Goal: Complete application form

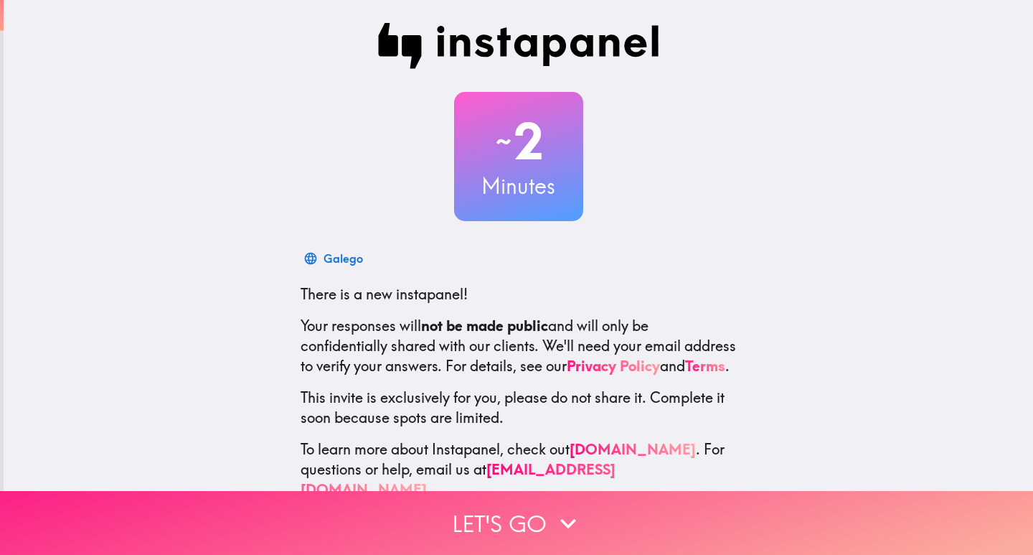
click at [512, 506] on button "Let's go" at bounding box center [516, 523] width 1033 height 64
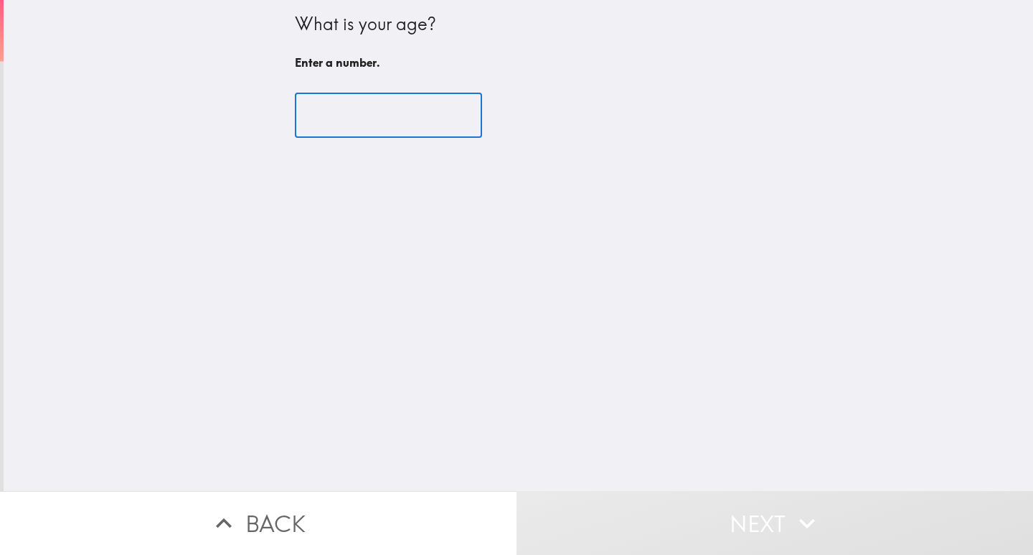
click at [400, 113] on input "number" at bounding box center [388, 115] width 187 height 44
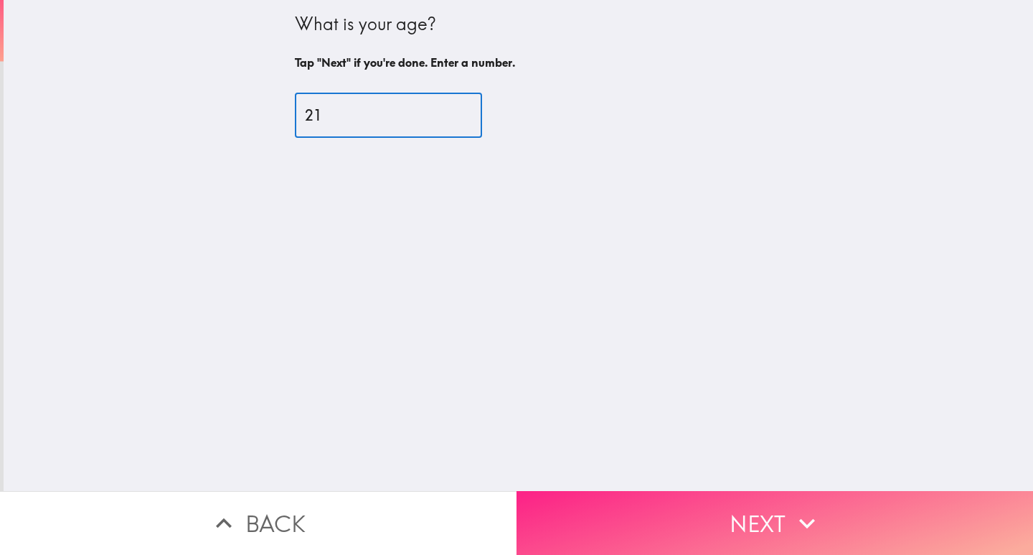
type input "21"
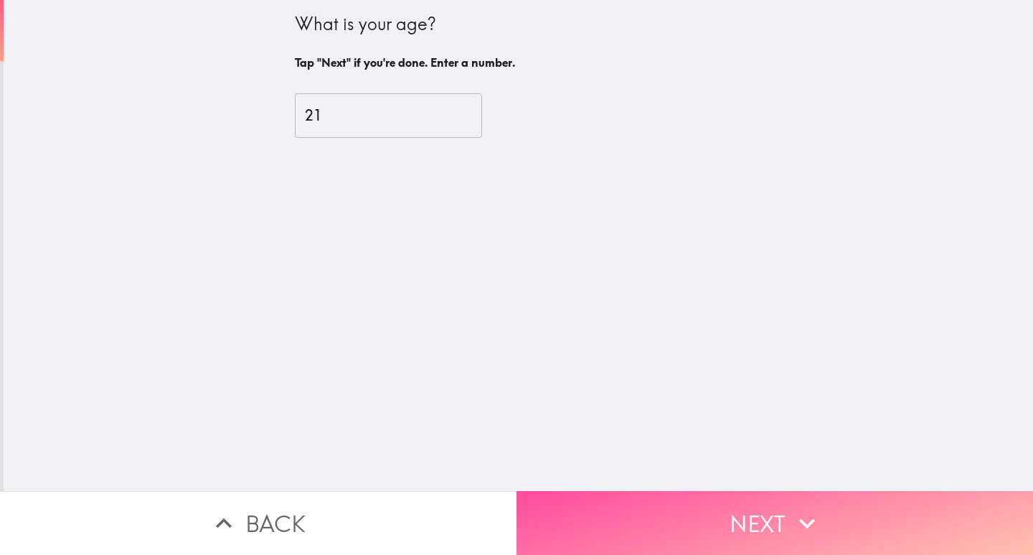
click at [674, 529] on button "Next" at bounding box center [775, 523] width 517 height 64
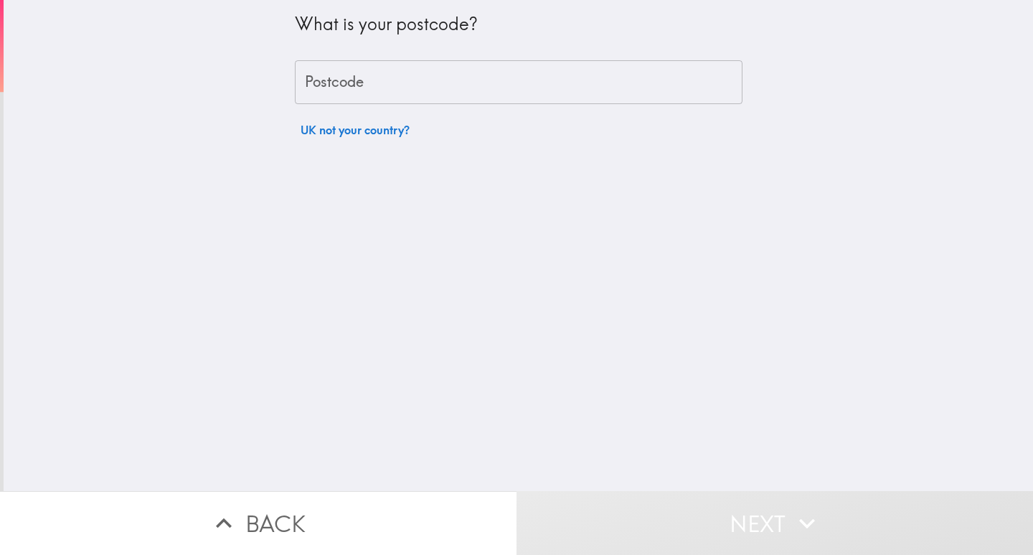
click at [396, 91] on input "Postcode" at bounding box center [519, 82] width 448 height 44
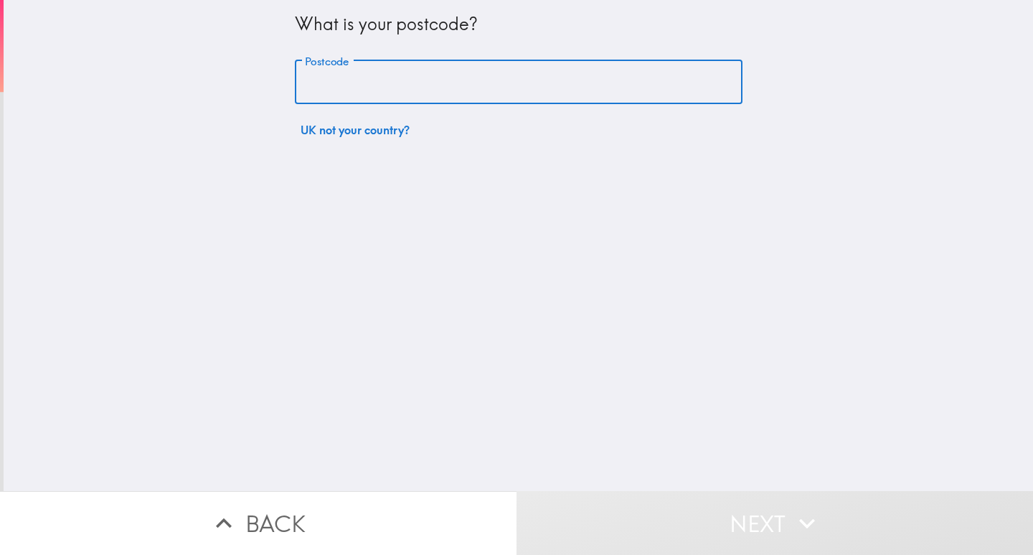
paste input "SE1"
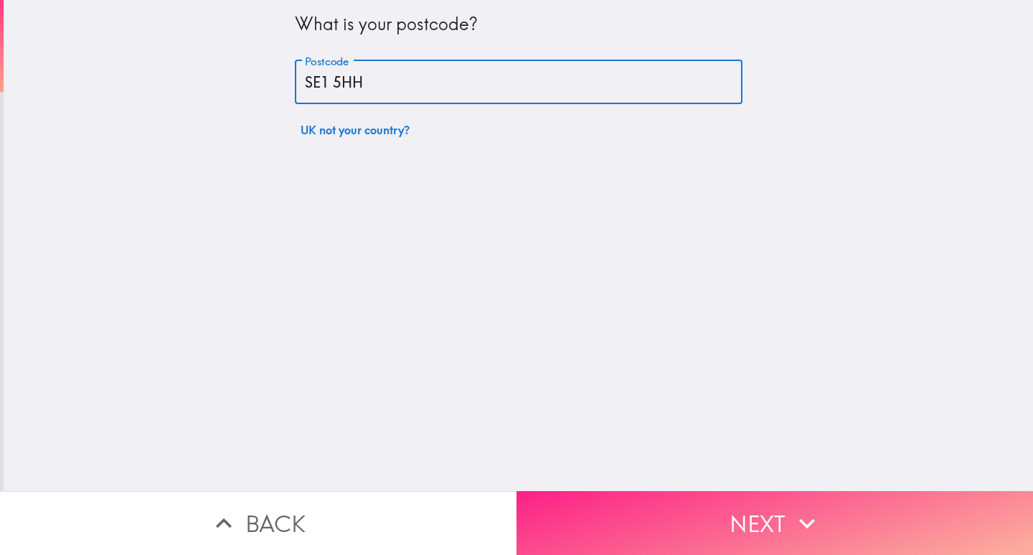
type input "SE1 5HH"
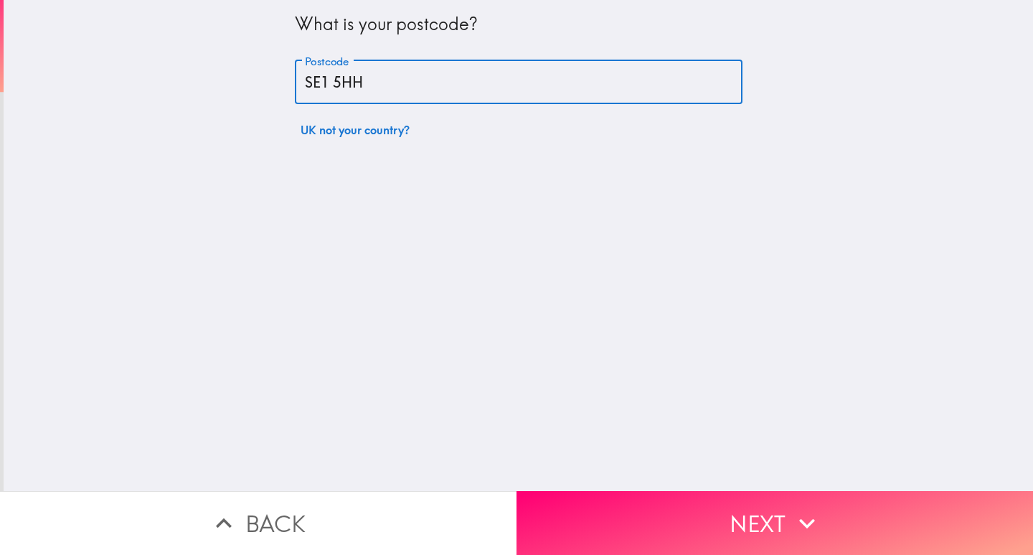
click at [608, 495] on button "Next" at bounding box center [775, 523] width 517 height 64
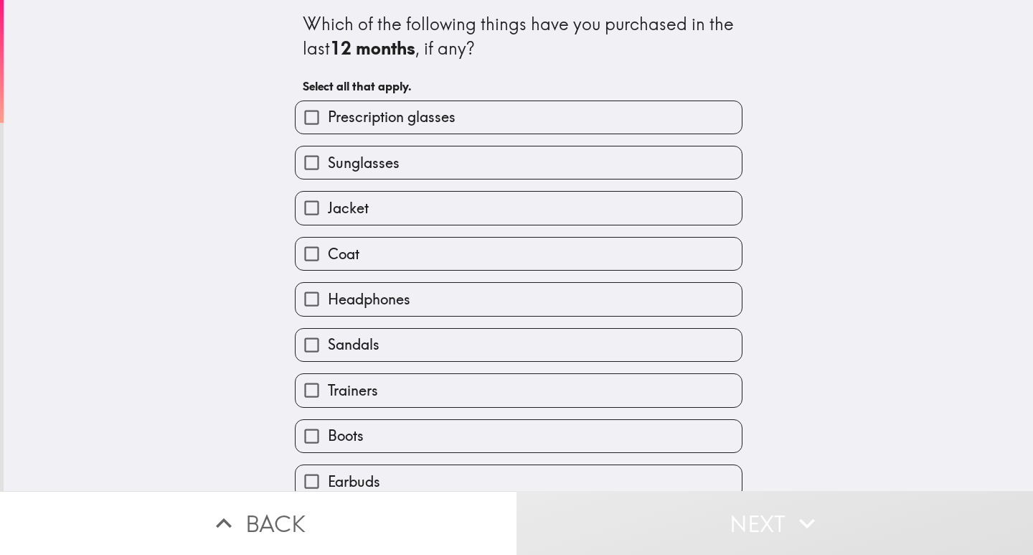
click at [415, 138] on div "Sunglasses" at bounding box center [512, 156] width 459 height 45
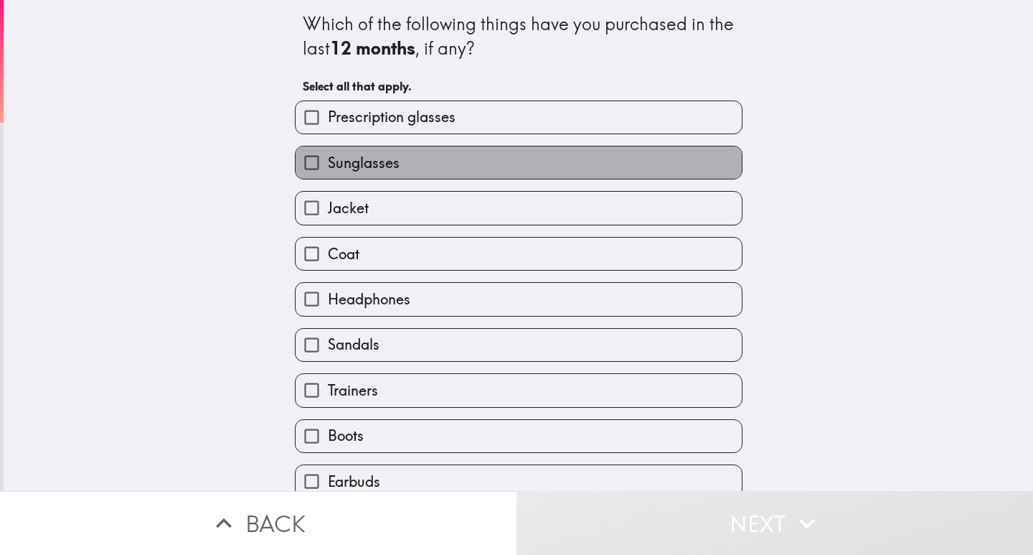
click at [420, 167] on label "Sunglasses" at bounding box center [519, 162] width 446 height 32
click at [328, 167] on input "Sunglasses" at bounding box center [312, 162] width 32 height 32
checkbox input "true"
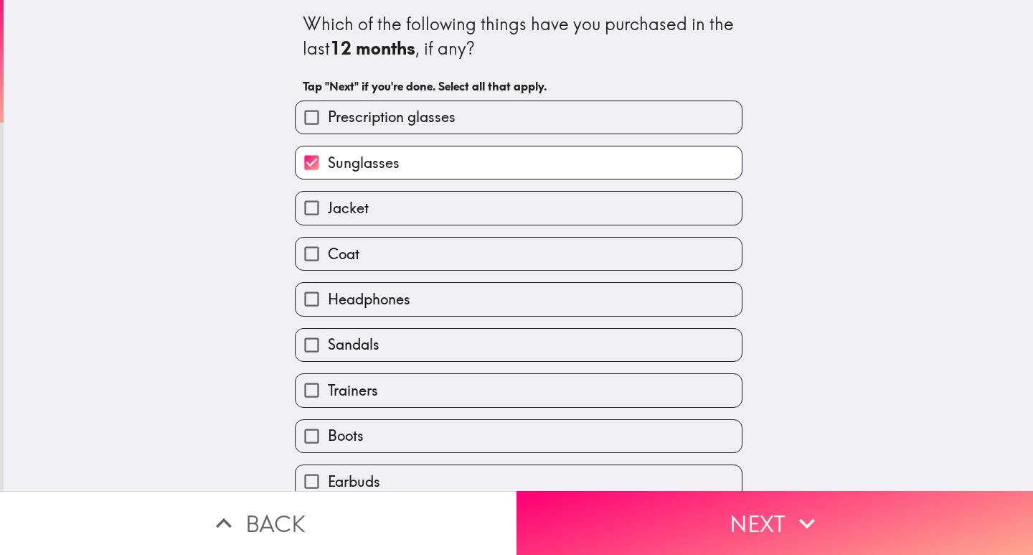
drag, startPoint x: 419, startPoint y: 131, endPoint x: 417, endPoint y: 208, distance: 77.5
click at [420, 133] on div "Prescription glasses" at bounding box center [519, 117] width 448 height 34
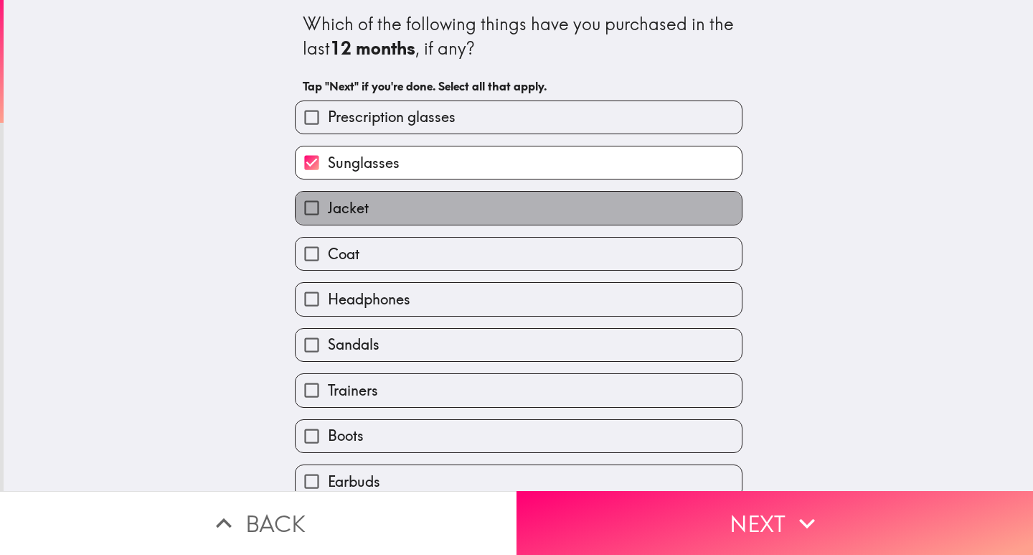
click at [413, 217] on label "Jacket" at bounding box center [519, 208] width 446 height 32
click at [328, 217] on input "Jacket" at bounding box center [312, 208] width 32 height 32
checkbox input "true"
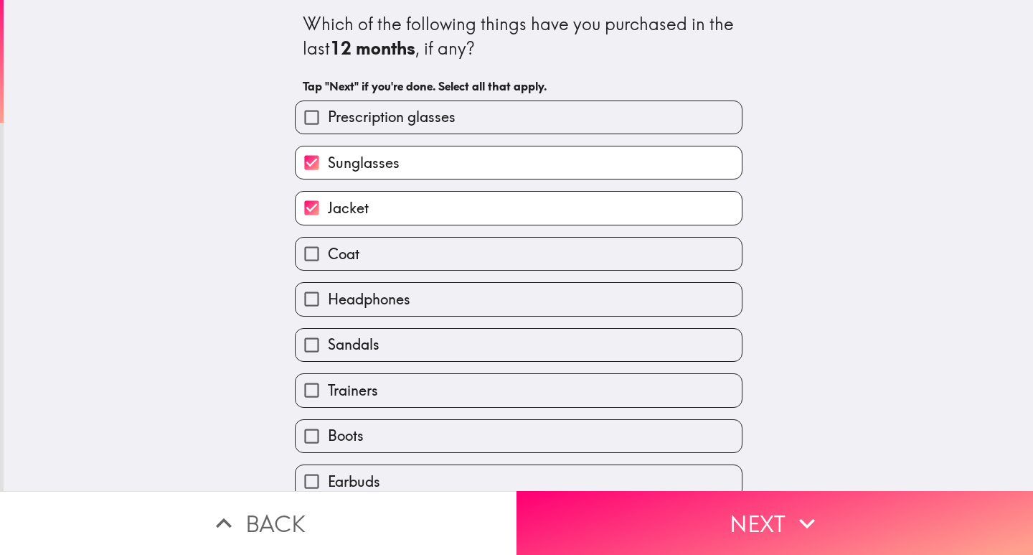
drag, startPoint x: 413, startPoint y: 260, endPoint x: 413, endPoint y: 270, distance: 10.8
click at [413, 263] on label "Coat" at bounding box center [519, 253] width 446 height 32
click at [328, 263] on input "Coat" at bounding box center [312, 253] width 32 height 32
checkbox input "true"
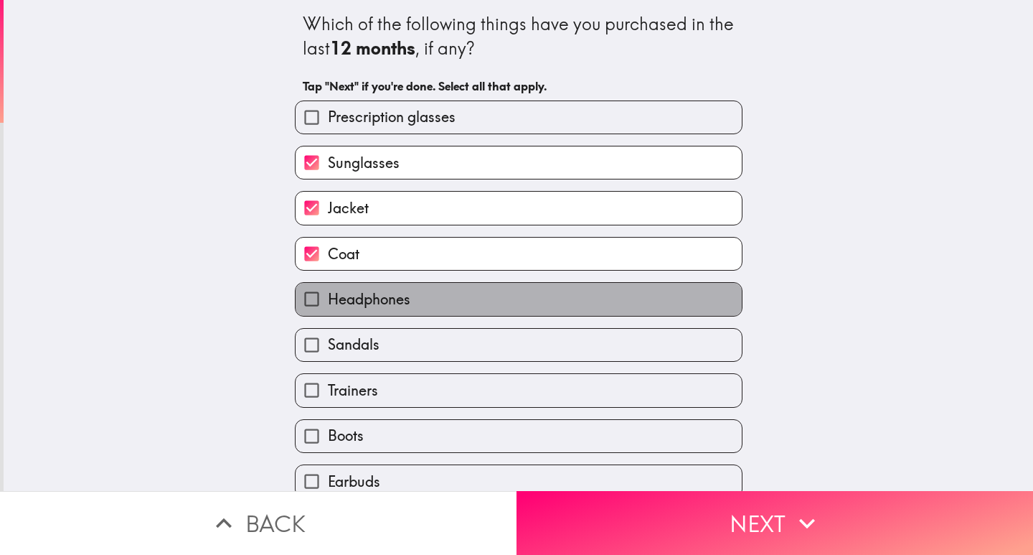
drag, startPoint x: 415, startPoint y: 288, endPoint x: 415, endPoint y: 306, distance: 17.9
click at [415, 291] on label "Headphones" at bounding box center [519, 299] width 446 height 32
click at [328, 291] on input "Headphones" at bounding box center [312, 299] width 32 height 32
checkbox input "true"
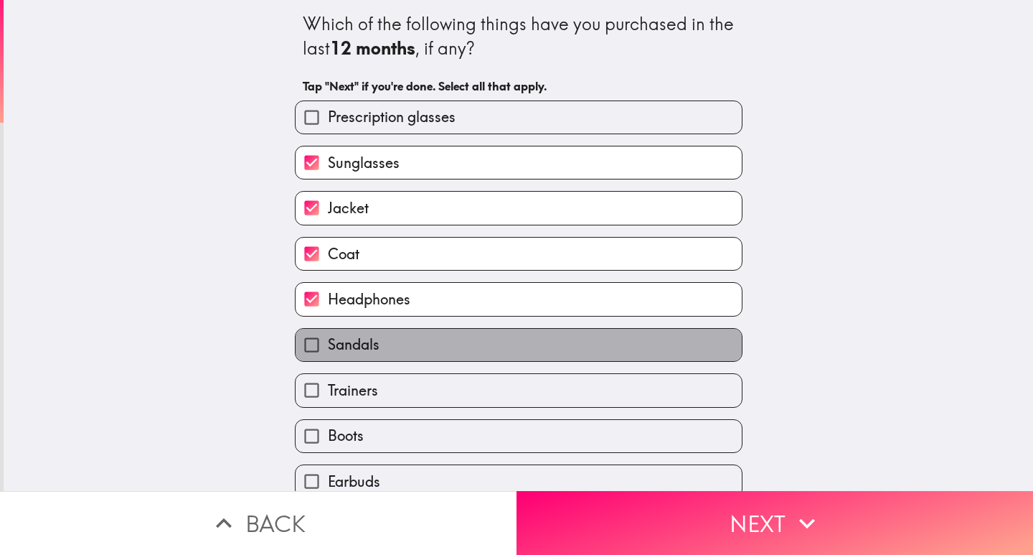
drag, startPoint x: 412, startPoint y: 347, endPoint x: 407, endPoint y: 394, distance: 46.9
click at [412, 350] on label "Sandals" at bounding box center [519, 345] width 446 height 32
click at [328, 350] on input "Sandals" at bounding box center [312, 345] width 32 height 32
checkbox input "true"
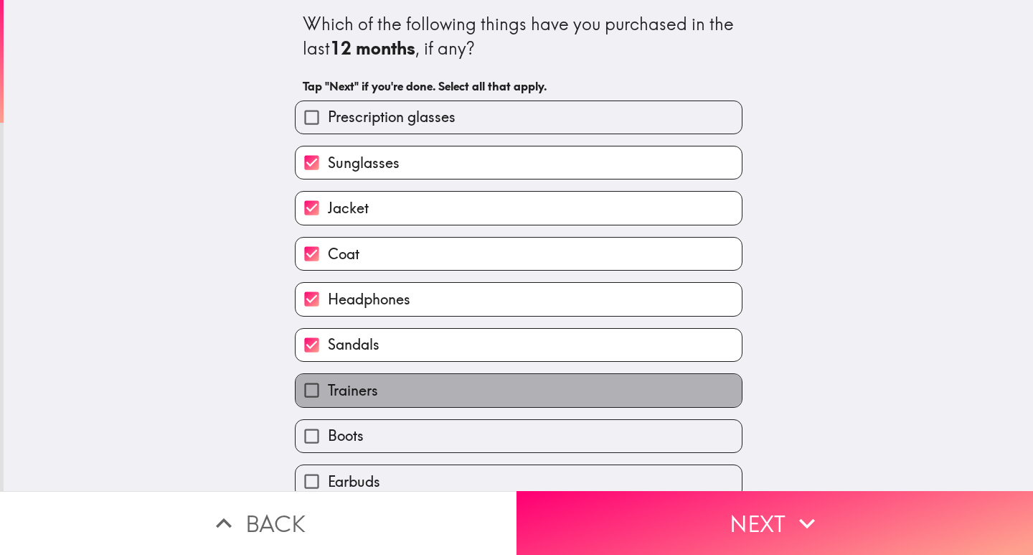
click at [404, 392] on label "Trainers" at bounding box center [519, 390] width 446 height 32
click at [328, 392] on input "Trainers" at bounding box center [312, 390] width 32 height 32
checkbox input "true"
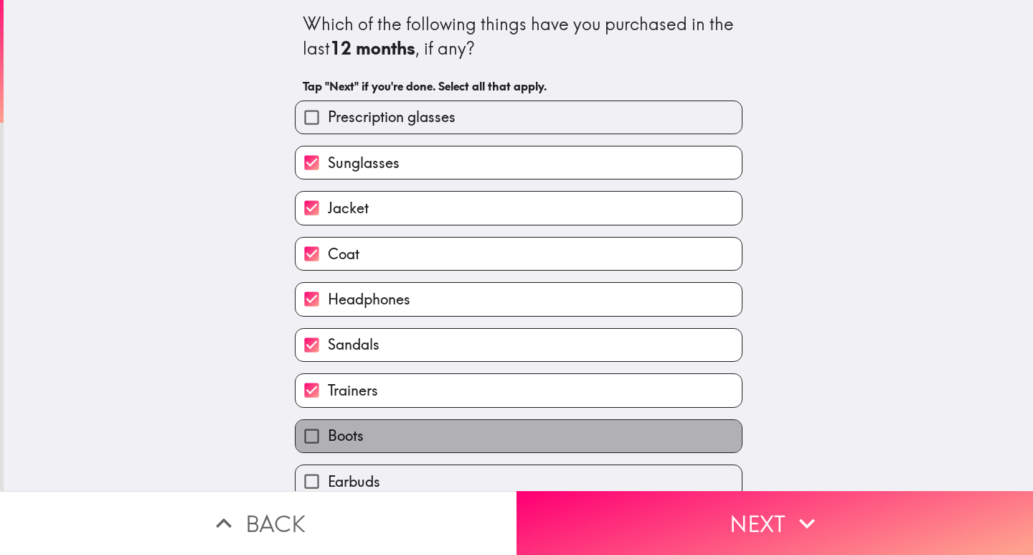
drag, startPoint x: 401, startPoint y: 435, endPoint x: 401, endPoint y: 412, distance: 23.7
click at [399, 435] on label "Boots" at bounding box center [519, 436] width 446 height 32
click at [328, 435] on input "Boots" at bounding box center [312, 436] width 32 height 32
checkbox input "true"
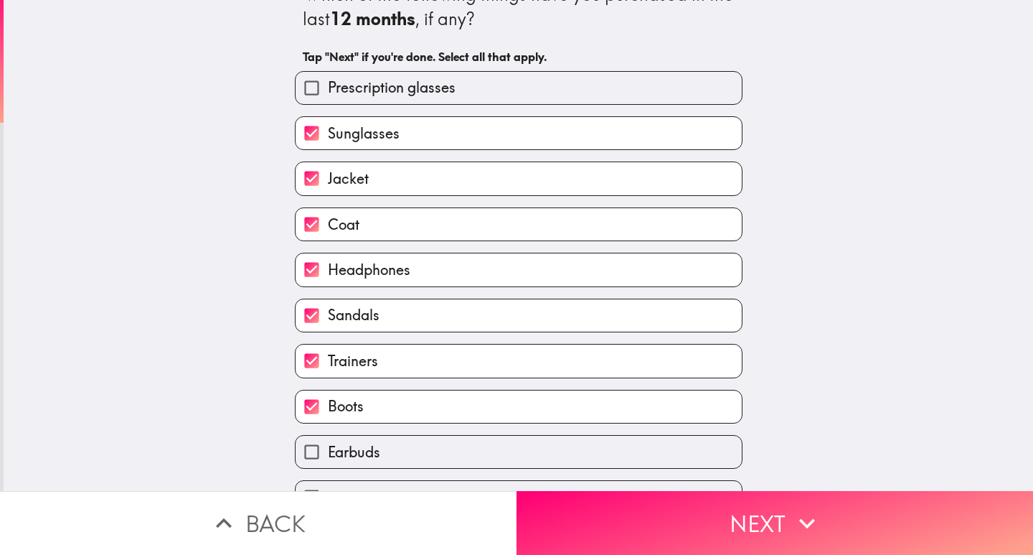
scroll to position [64, 0]
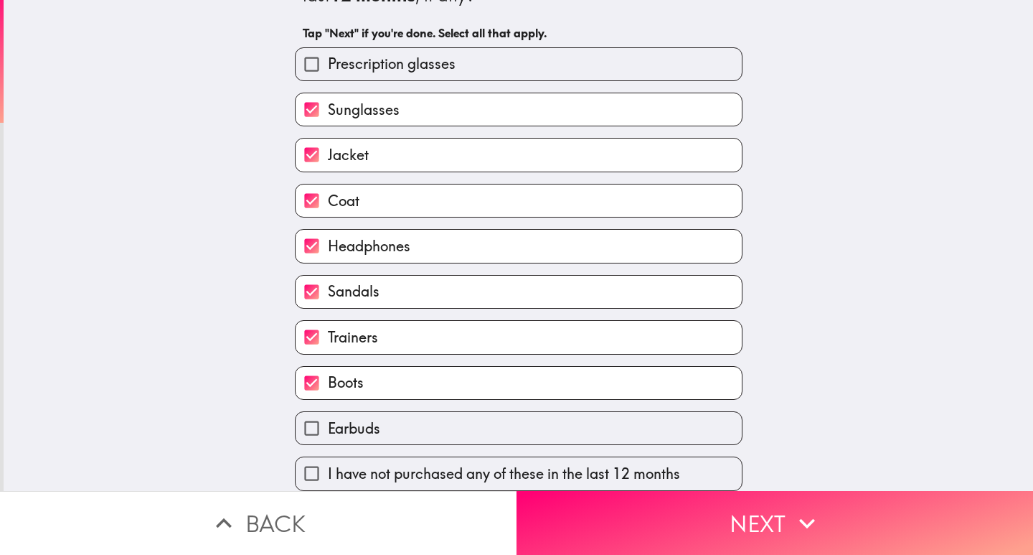
click at [377, 423] on label "Earbuds" at bounding box center [519, 428] width 446 height 32
click at [328, 423] on input "Earbuds" at bounding box center [312, 428] width 32 height 32
checkbox input "true"
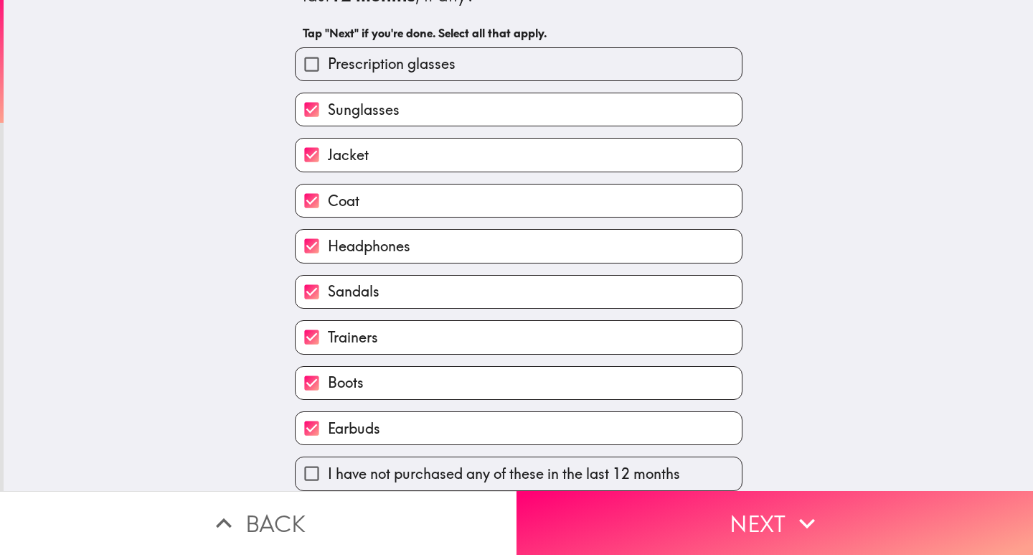
click at [576, 492] on button "Next" at bounding box center [775, 523] width 517 height 64
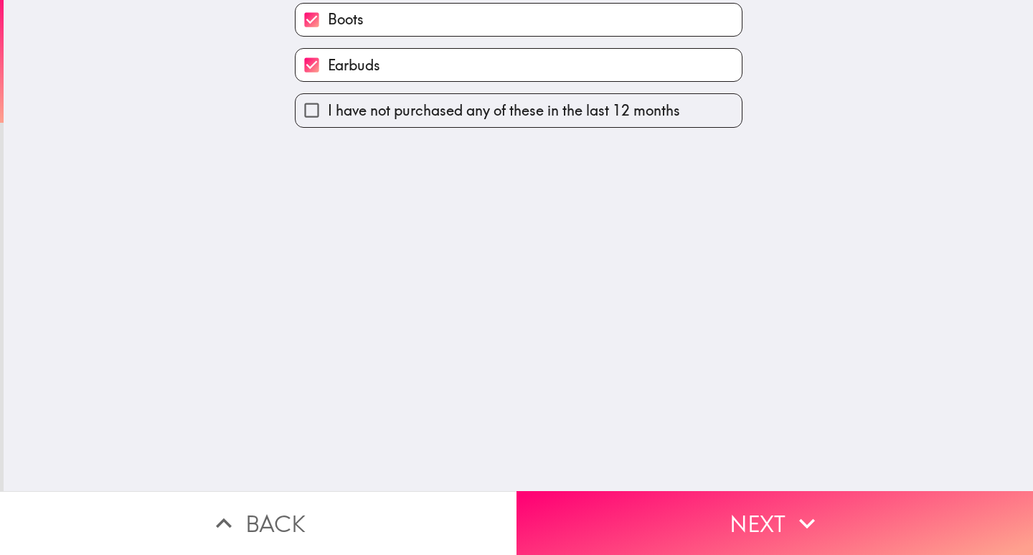
scroll to position [0, 0]
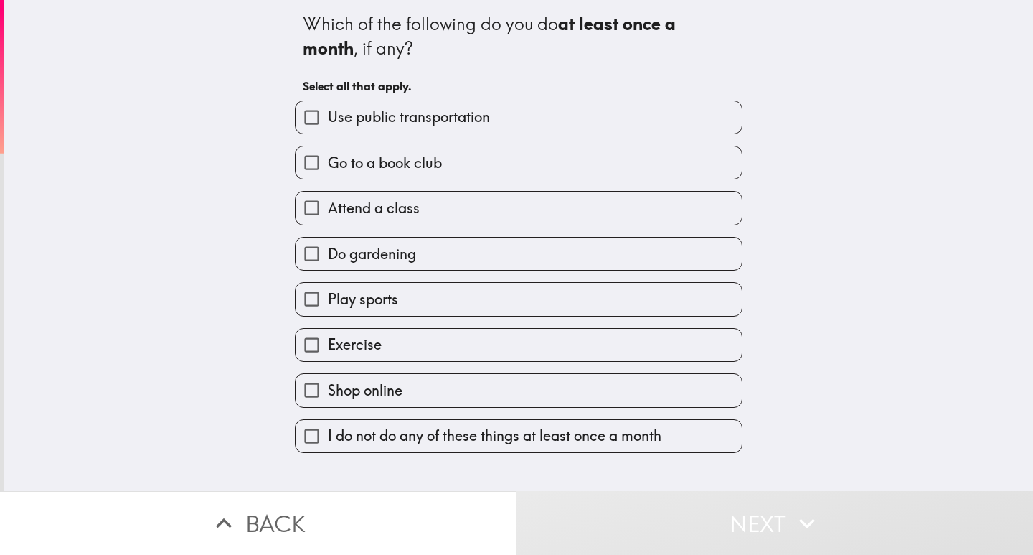
drag, startPoint x: 332, startPoint y: 103, endPoint x: 331, endPoint y: 156, distance: 53.1
click at [332, 105] on label "Use public transportation" at bounding box center [519, 117] width 446 height 32
click at [328, 105] on input "Use public transportation" at bounding box center [312, 117] width 32 height 32
checkbox input "true"
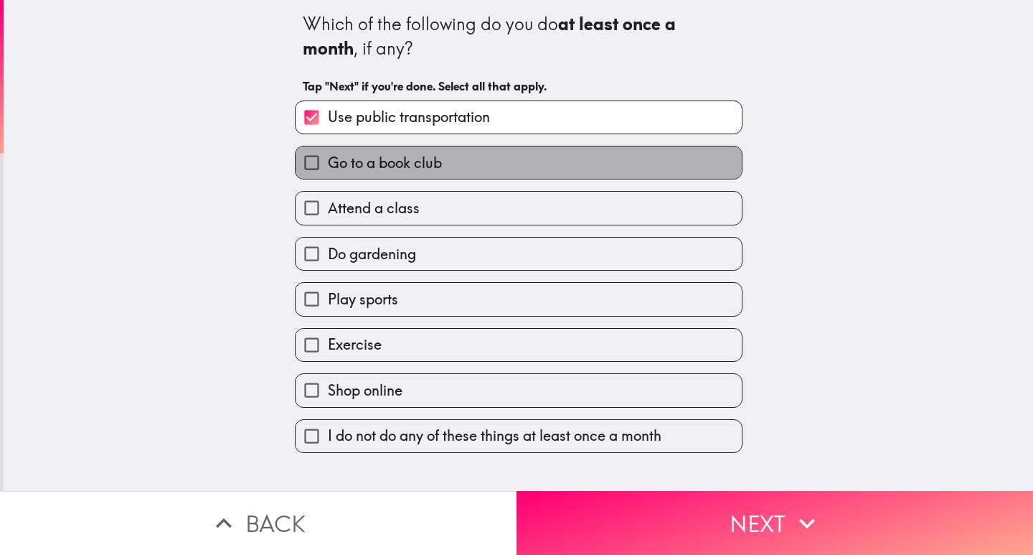
drag, startPoint x: 334, startPoint y: 157, endPoint x: 344, endPoint y: 216, distance: 59.6
click at [334, 160] on span "Go to a book club" at bounding box center [385, 163] width 114 height 20
click at [328, 160] on input "Go to a book club" at bounding box center [312, 162] width 32 height 32
checkbox input "true"
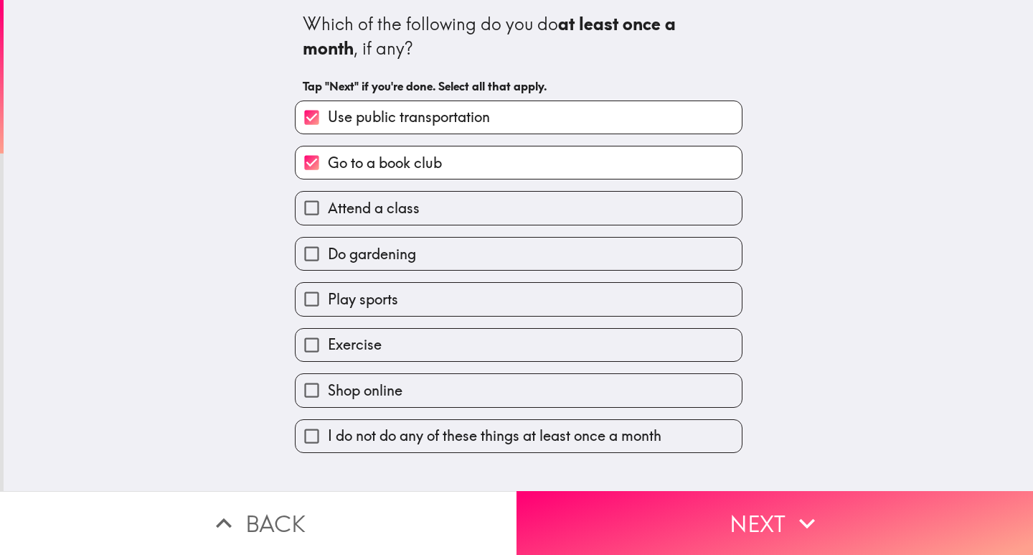
click at [344, 217] on span "Attend a class" at bounding box center [374, 208] width 92 height 20
click at [328, 217] on input "Attend a class" at bounding box center [312, 208] width 32 height 32
checkbox input "true"
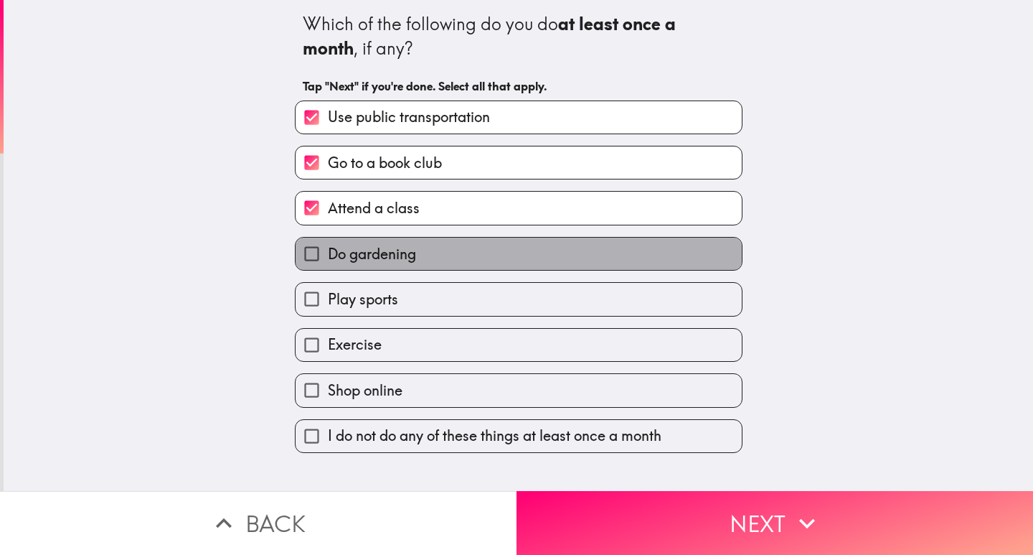
click at [344, 253] on span "Do gardening" at bounding box center [372, 254] width 88 height 20
click at [328, 253] on input "Do gardening" at bounding box center [312, 253] width 32 height 32
checkbox input "true"
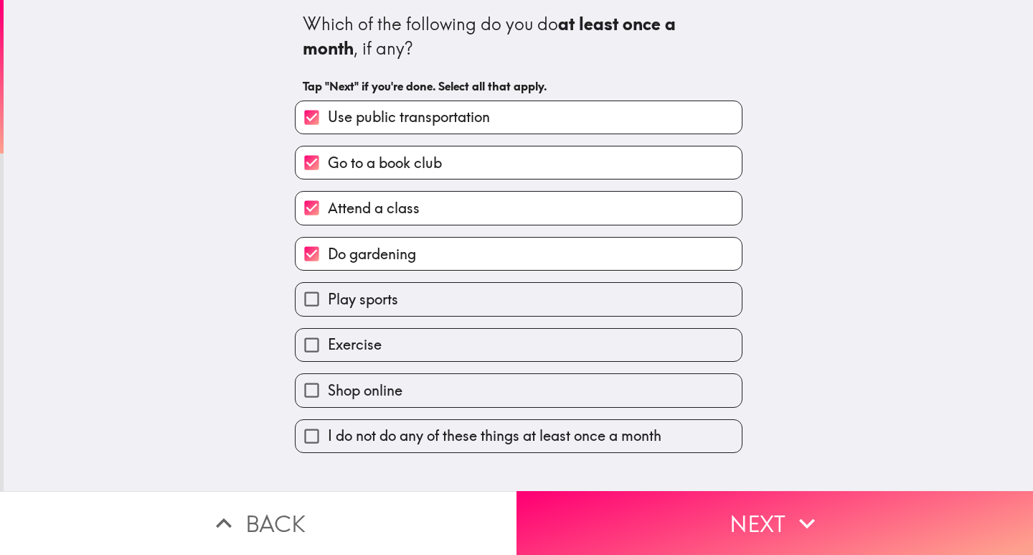
drag, startPoint x: 344, startPoint y: 289, endPoint x: 343, endPoint y: 296, distance: 7.2
click at [344, 291] on span "Play sports" at bounding box center [363, 299] width 70 height 20
click at [328, 291] on input "Play sports" at bounding box center [312, 299] width 32 height 32
checkbox input "true"
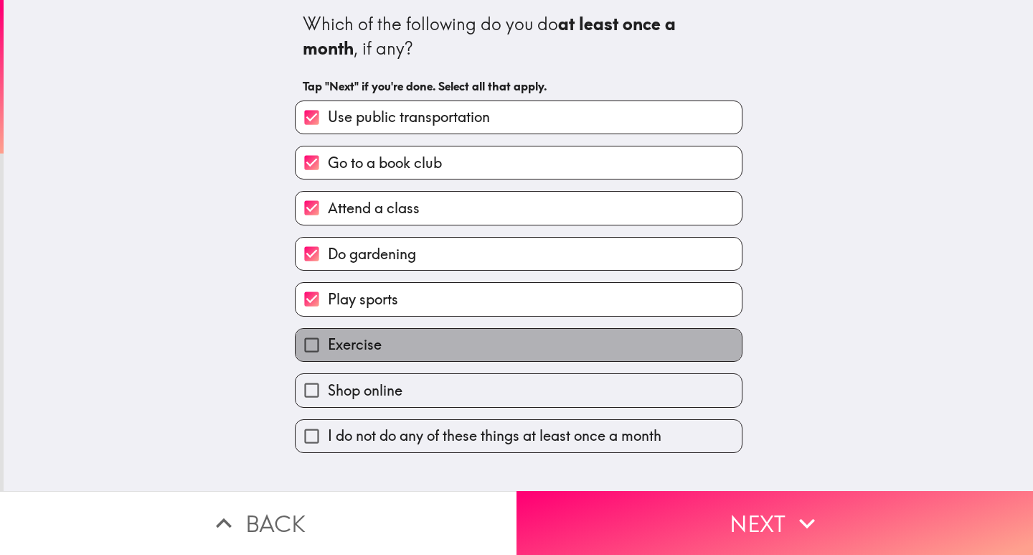
drag, startPoint x: 343, startPoint y: 333, endPoint x: 349, endPoint y: 402, distance: 69.1
click at [343, 346] on label "Exercise" at bounding box center [519, 345] width 446 height 32
click at [328, 346] on input "Exercise" at bounding box center [312, 345] width 32 height 32
checkbox input "true"
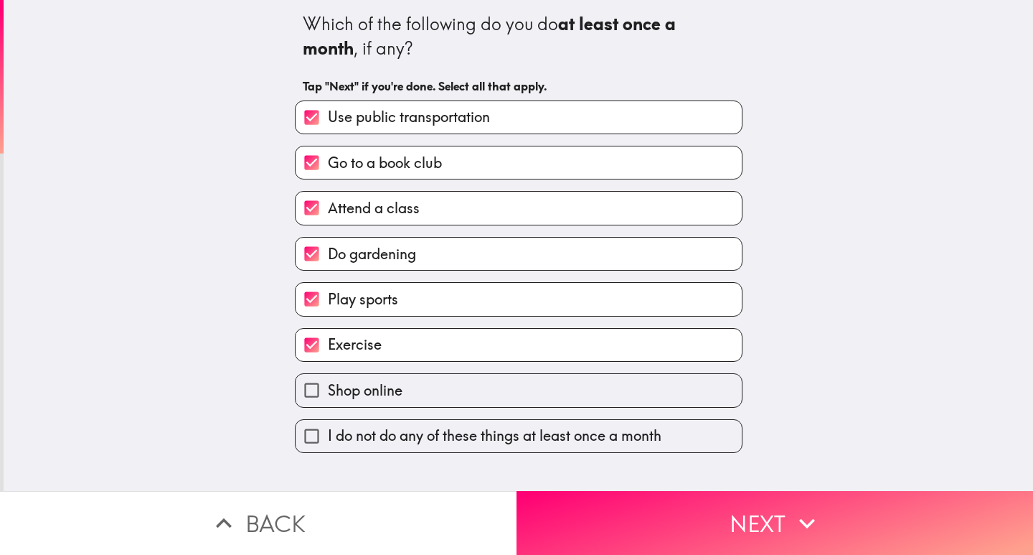
click at [350, 399] on span "Shop online" at bounding box center [365, 390] width 75 height 20
click at [328, 399] on input "Shop online" at bounding box center [312, 390] width 32 height 32
checkbox input "true"
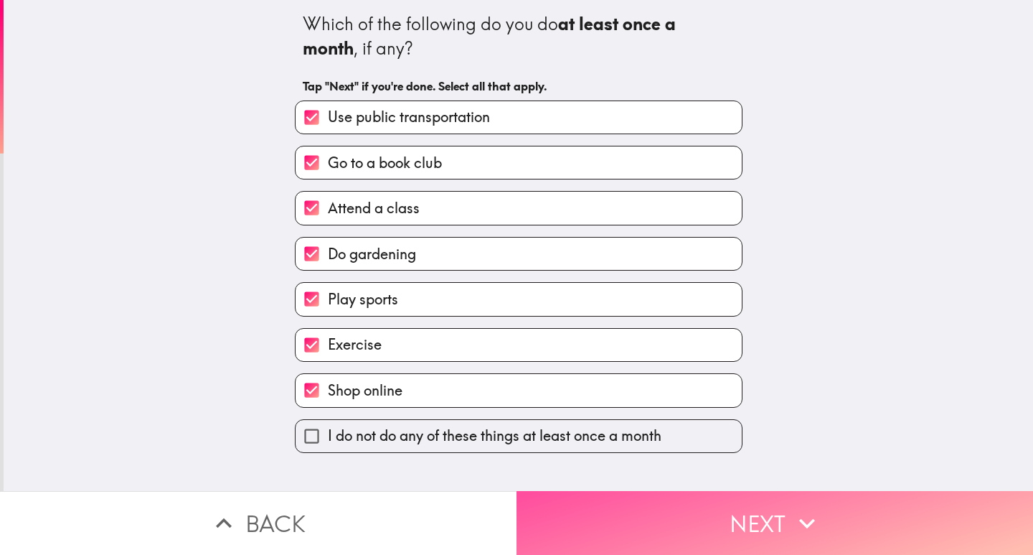
click at [578, 509] on button "Next" at bounding box center [775, 523] width 517 height 64
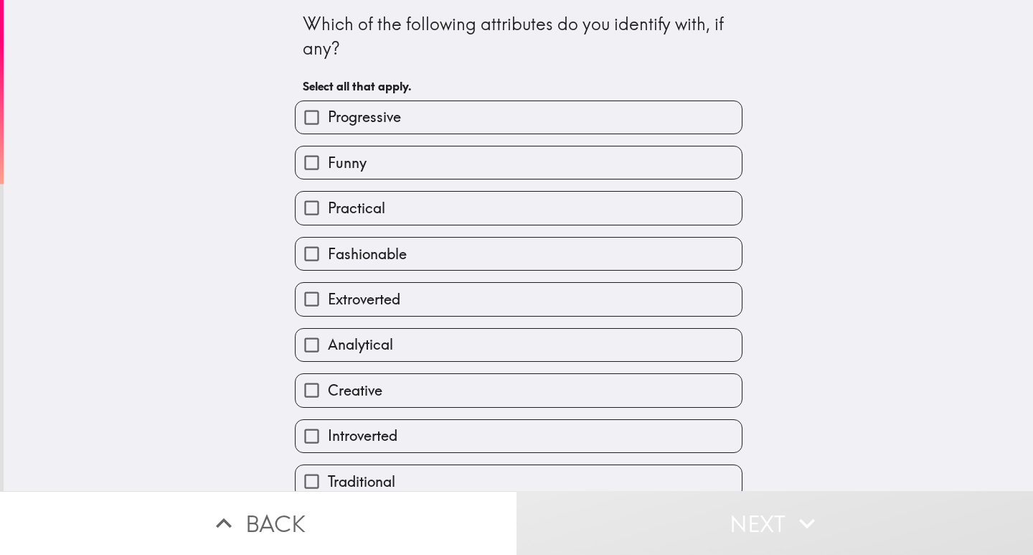
drag, startPoint x: 397, startPoint y: 169, endPoint x: 398, endPoint y: 189, distance: 19.4
click at [398, 169] on label "Funny" at bounding box center [519, 162] width 446 height 32
click at [328, 169] on input "Funny" at bounding box center [312, 162] width 32 height 32
checkbox input "true"
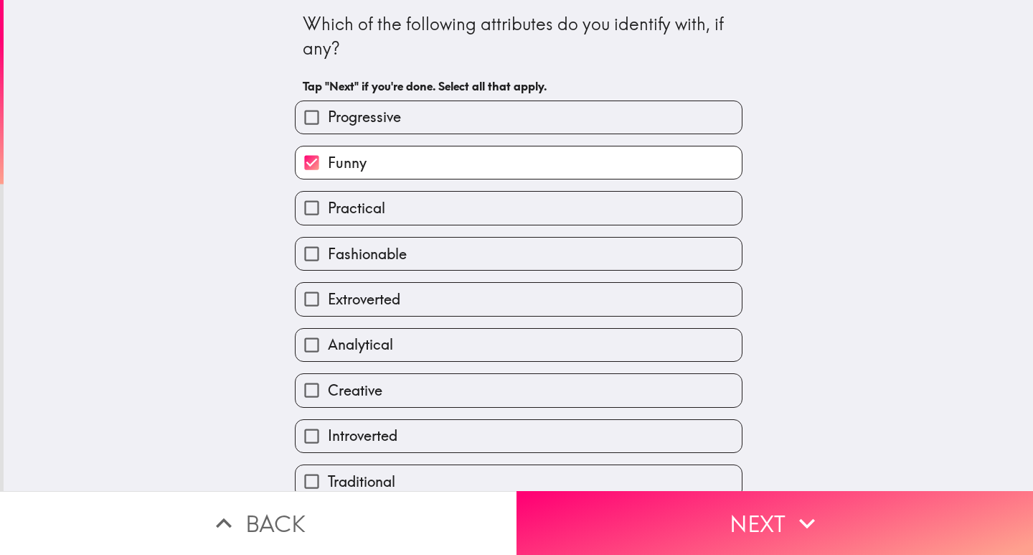
click at [400, 235] on div "Fashionable" at bounding box center [512, 247] width 459 height 45
click at [401, 307] on label "Extroverted" at bounding box center [519, 299] width 446 height 32
click at [328, 307] on input "Extroverted" at bounding box center [312, 299] width 32 height 32
checkbox input "true"
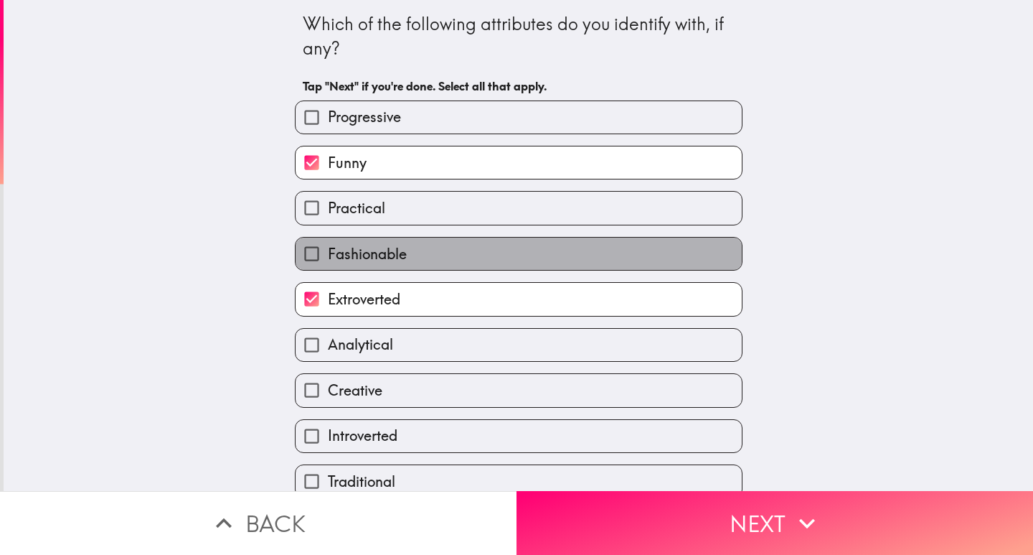
click at [410, 250] on label "Fashionable" at bounding box center [519, 253] width 446 height 32
click at [328, 250] on input "Fashionable" at bounding box center [312, 253] width 32 height 32
checkbox input "true"
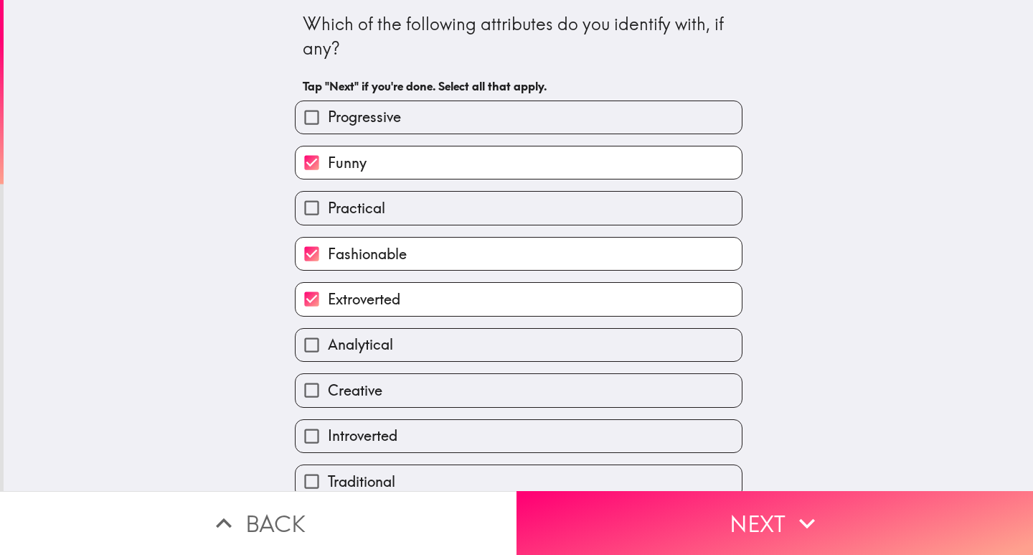
drag, startPoint x: 418, startPoint y: 197, endPoint x: 418, endPoint y: 212, distance: 15.8
click at [418, 198] on div "Practical" at bounding box center [512, 201] width 459 height 45
click at [414, 215] on label "Practical" at bounding box center [519, 208] width 446 height 32
click at [328, 215] on input "Practical" at bounding box center [312, 208] width 32 height 32
checkbox input "true"
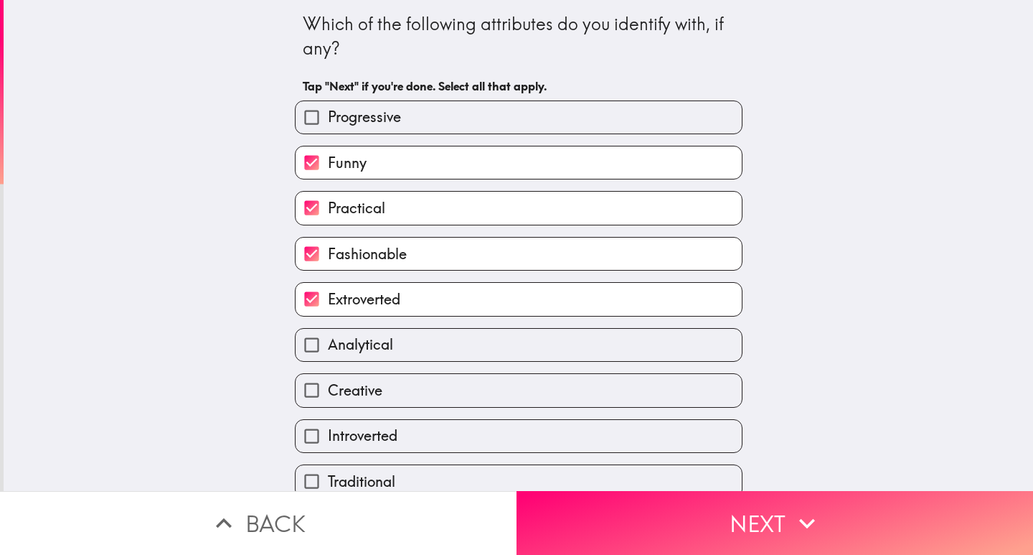
click at [403, 398] on label "Creative" at bounding box center [519, 390] width 446 height 32
click at [328, 398] on input "Creative" at bounding box center [312, 390] width 32 height 32
checkbox input "true"
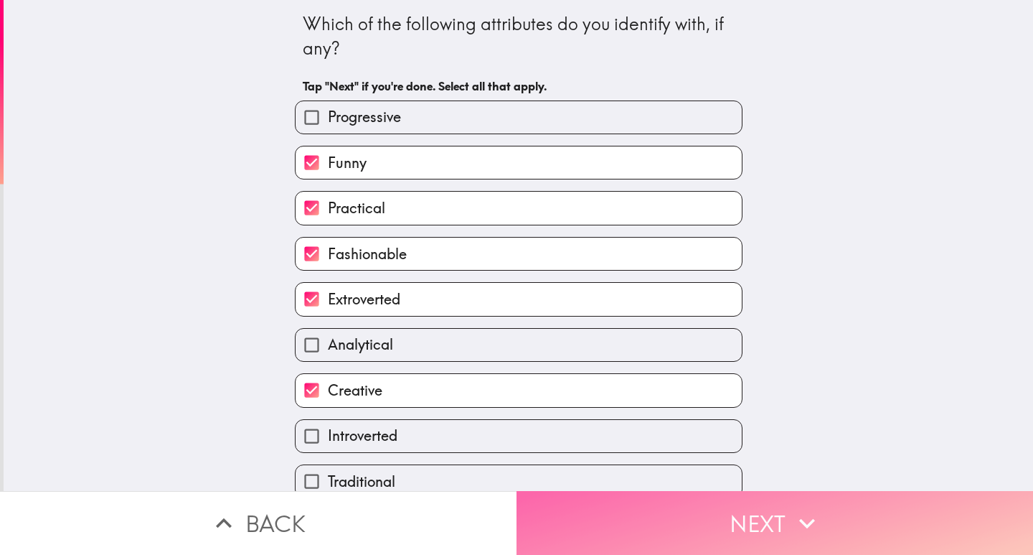
click at [592, 528] on button "Next" at bounding box center [775, 523] width 517 height 64
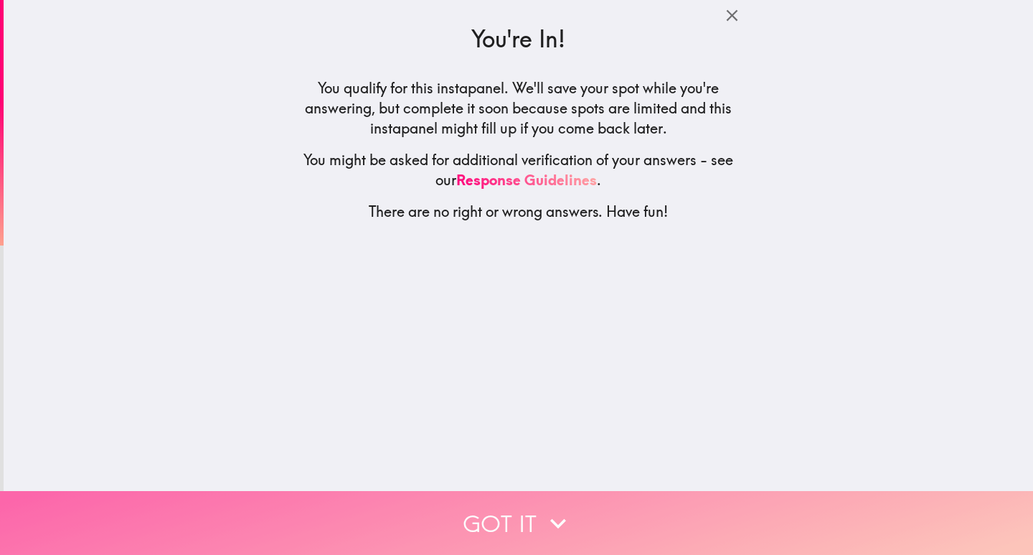
click at [550, 518] on icon "button" at bounding box center [558, 523] width 16 height 10
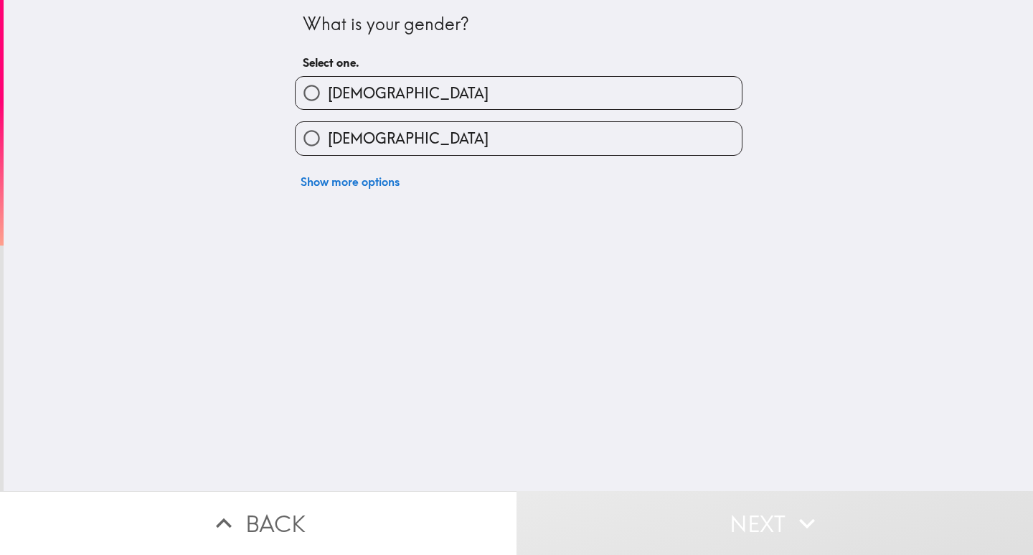
click at [344, 87] on span "[DEMOGRAPHIC_DATA]" at bounding box center [408, 93] width 161 height 20
click at [328, 87] on input "[DEMOGRAPHIC_DATA]" at bounding box center [312, 93] width 32 height 32
radio input "true"
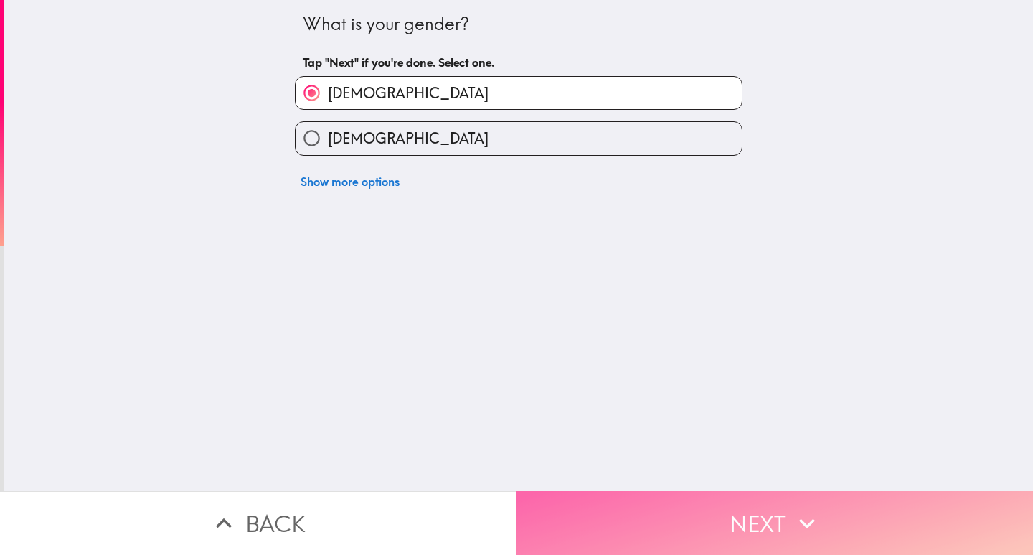
click at [610, 501] on button "Next" at bounding box center [775, 523] width 517 height 64
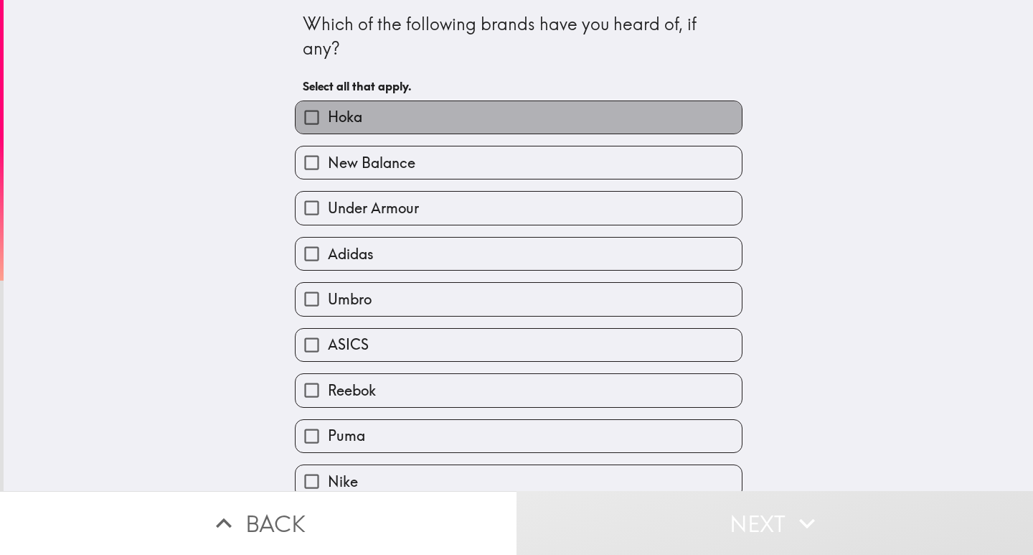
drag, startPoint x: 390, startPoint y: 131, endPoint x: 396, endPoint y: 171, distance: 40.7
click at [391, 133] on label "Hoka" at bounding box center [519, 117] width 446 height 32
click at [328, 133] on input "Hoka" at bounding box center [312, 117] width 32 height 32
checkbox input "true"
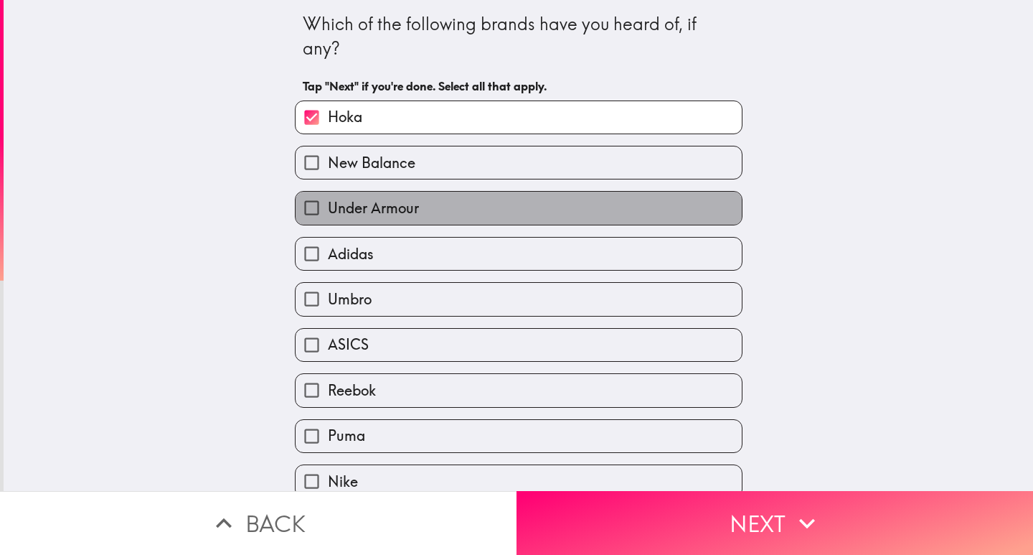
drag, startPoint x: 405, startPoint y: 209, endPoint x: 379, endPoint y: 293, distance: 88.7
click at [402, 222] on label "Under Armour" at bounding box center [519, 208] width 446 height 32
click at [328, 222] on input "Under Armour" at bounding box center [312, 208] width 32 height 32
checkbox input "true"
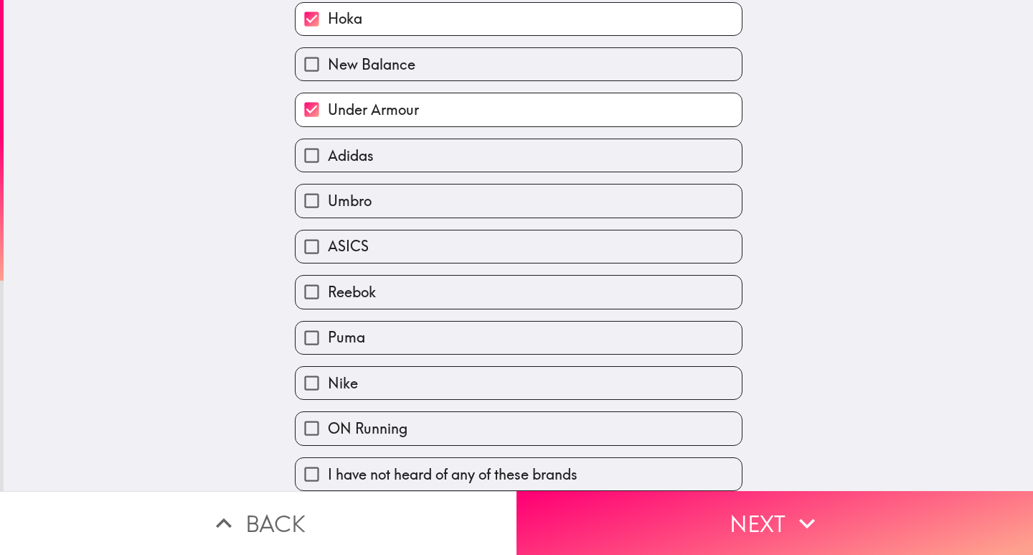
scroll to position [109, 0]
click at [378, 218] on div "ASICS" at bounding box center [512, 240] width 459 height 45
click at [385, 263] on div "Reebok" at bounding box center [512, 285] width 459 height 45
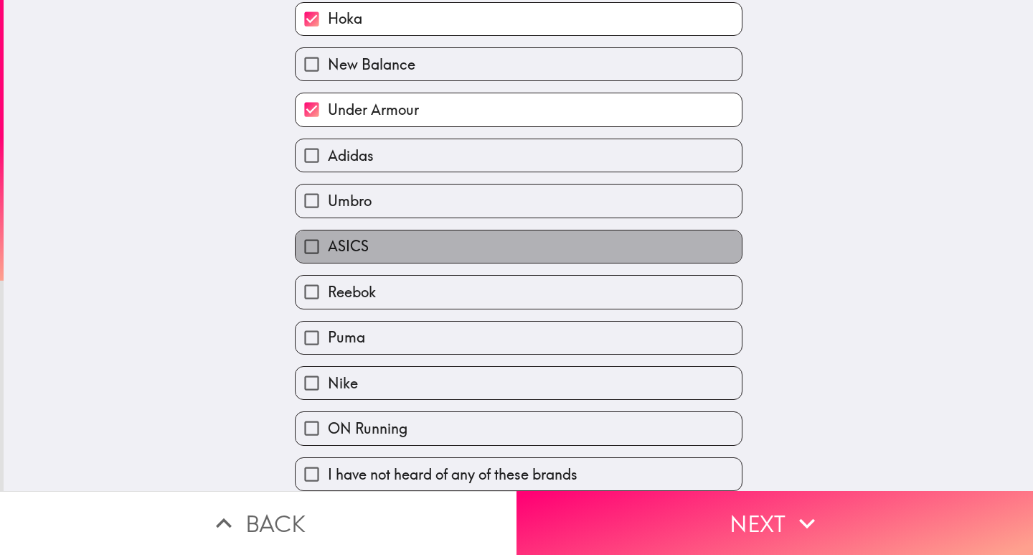
drag, startPoint x: 387, startPoint y: 222, endPoint x: 388, endPoint y: 208, distance: 13.6
click at [388, 218] on div "ASICS" at bounding box center [512, 240] width 459 height 45
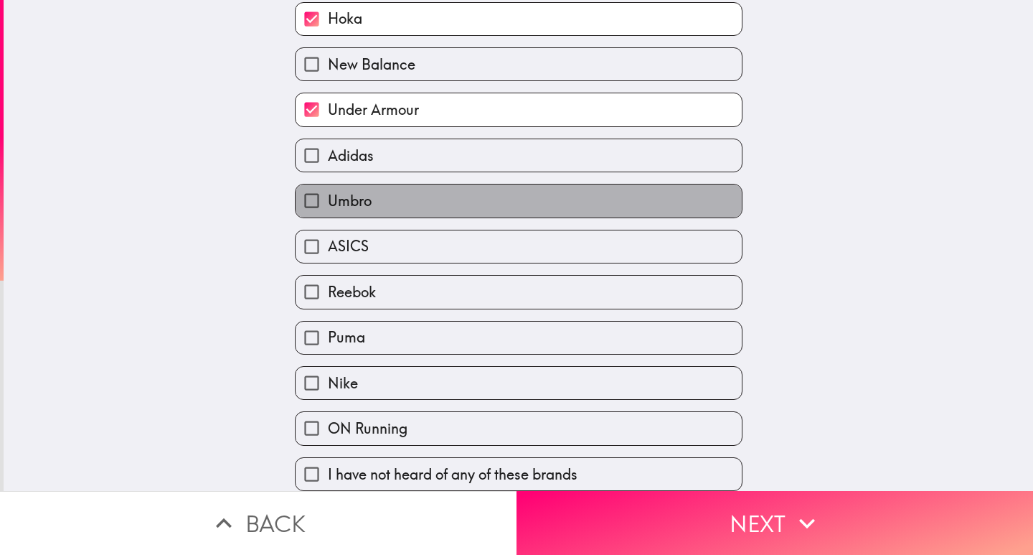
drag, startPoint x: 388, startPoint y: 184, endPoint x: 395, endPoint y: 227, distance: 44.3
click at [388, 185] on label "Umbro" at bounding box center [519, 200] width 446 height 32
click at [328, 185] on input "Umbro" at bounding box center [312, 200] width 32 height 32
checkbox input "true"
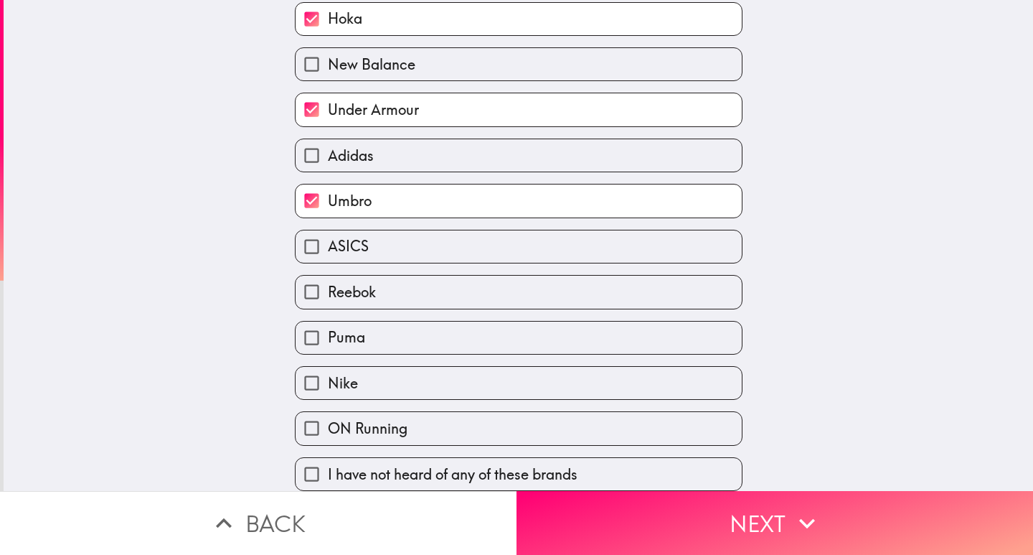
click at [390, 275] on label "Reebok" at bounding box center [519, 291] width 446 height 32
click at [328, 275] on input "Reebok" at bounding box center [312, 291] width 32 height 32
checkbox input "true"
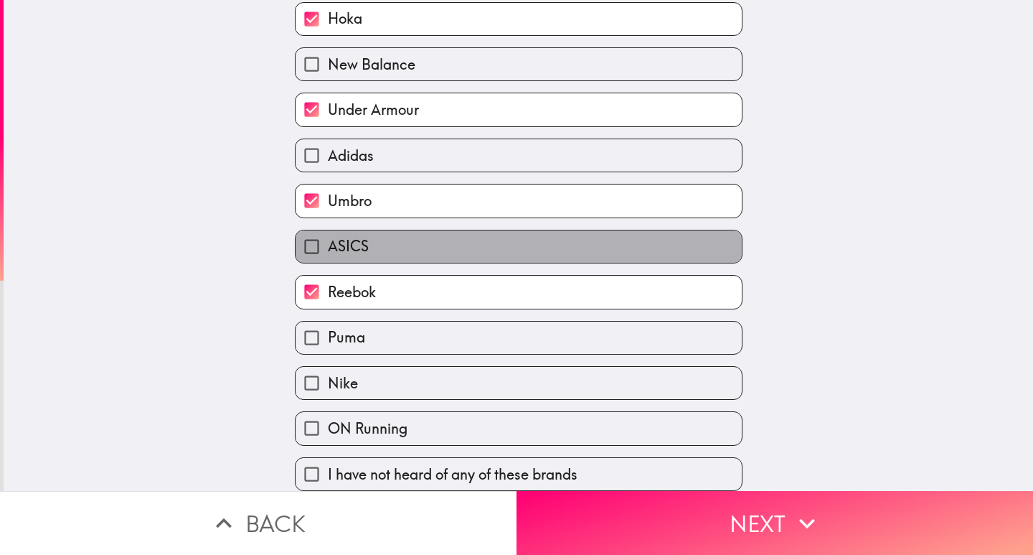
drag, startPoint x: 390, startPoint y: 227, endPoint x: 385, endPoint y: 282, distance: 55.4
click at [390, 230] on label "ASICS" at bounding box center [519, 246] width 446 height 32
click at [328, 230] on input "ASICS" at bounding box center [312, 246] width 32 height 32
checkbox input "true"
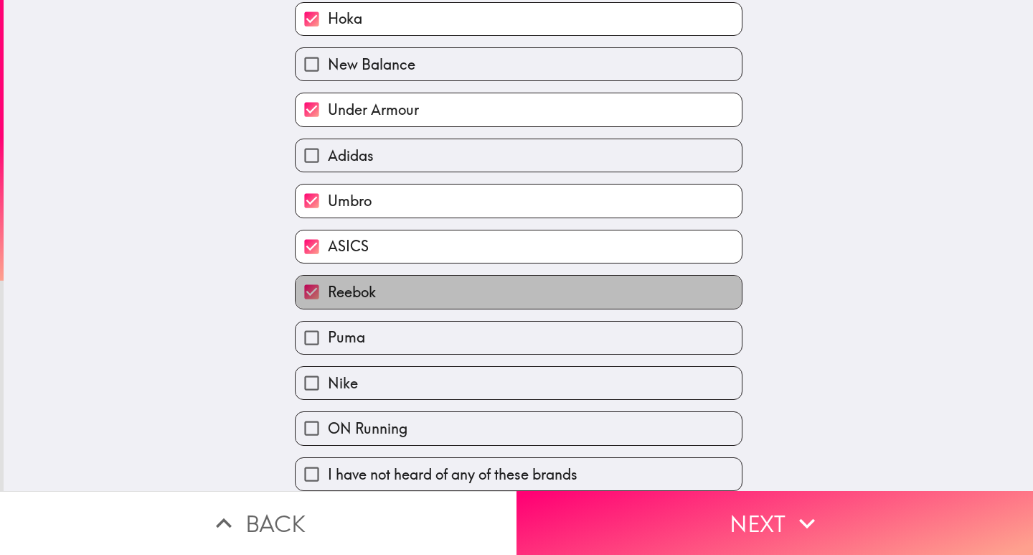
drag, startPoint x: 386, startPoint y: 283, endPoint x: 385, endPoint y: 349, distance: 65.3
click at [386, 284] on label "Reebok" at bounding box center [519, 291] width 446 height 32
click at [328, 284] on input "Reebok" at bounding box center [312, 291] width 32 height 32
checkbox input "false"
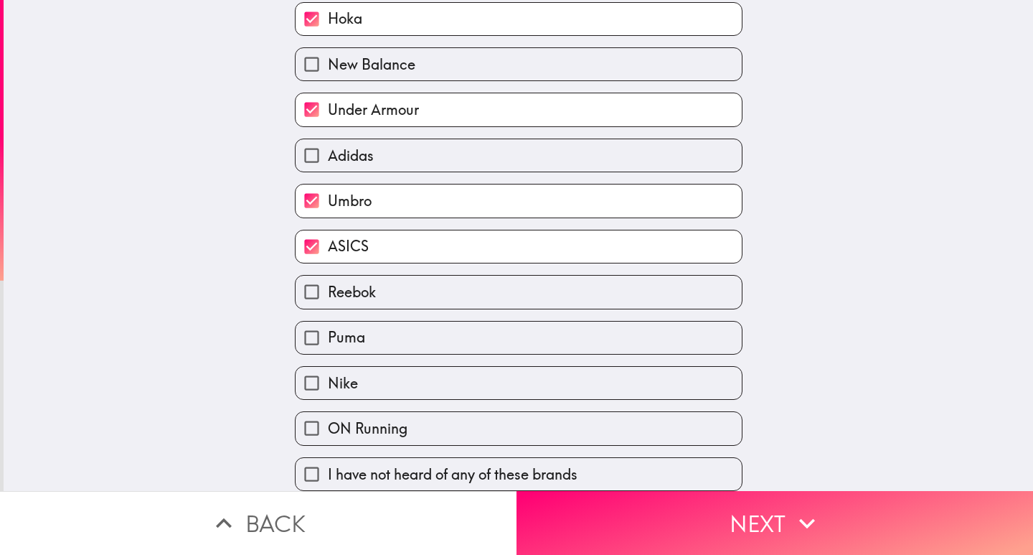
click at [386, 354] on div "Nike" at bounding box center [512, 376] width 459 height 45
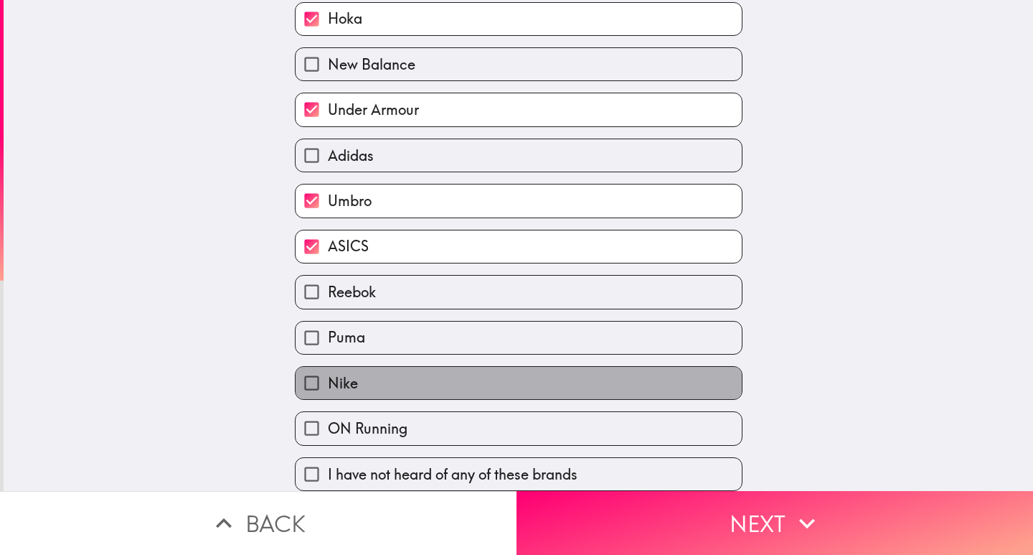
click at [385, 387] on label "Nike" at bounding box center [519, 383] width 446 height 32
click at [328, 387] on input "Nike" at bounding box center [312, 383] width 32 height 32
checkbox input "true"
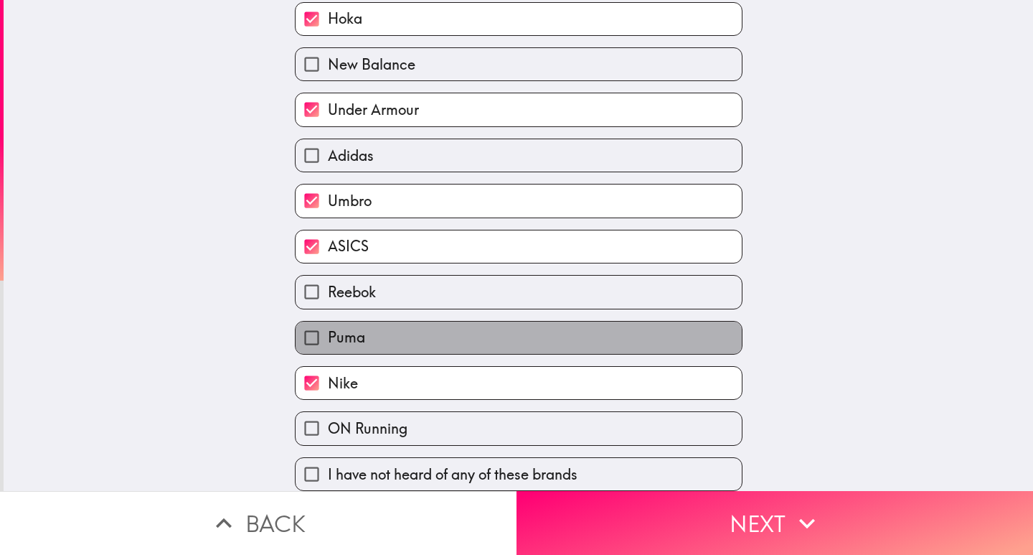
click at [400, 322] on label "Puma" at bounding box center [519, 337] width 446 height 32
click at [328, 322] on input "Puma" at bounding box center [312, 337] width 32 height 32
checkbox input "true"
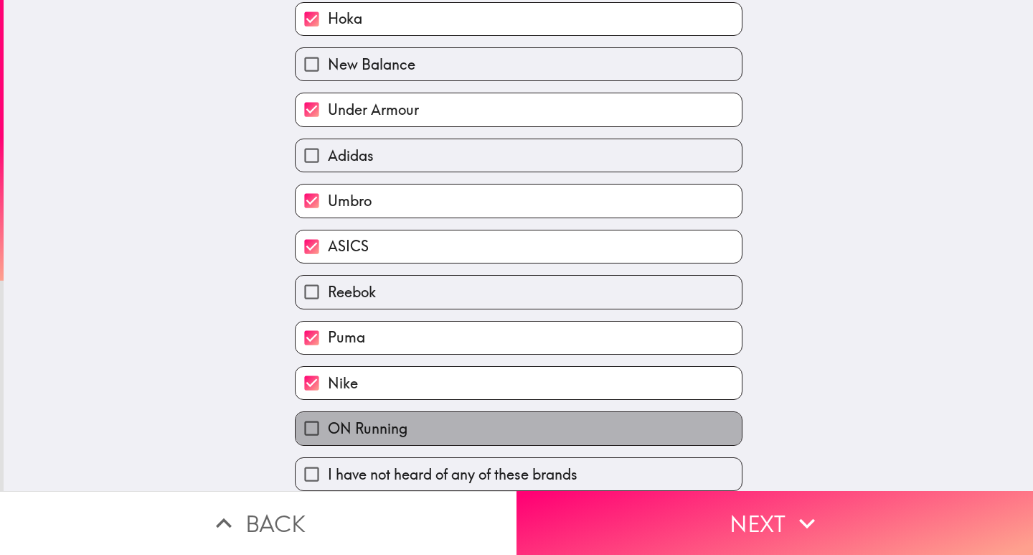
click at [391, 418] on span "ON Running" at bounding box center [368, 428] width 80 height 20
click at [328, 412] on input "ON Running" at bounding box center [312, 428] width 32 height 32
checkbox input "true"
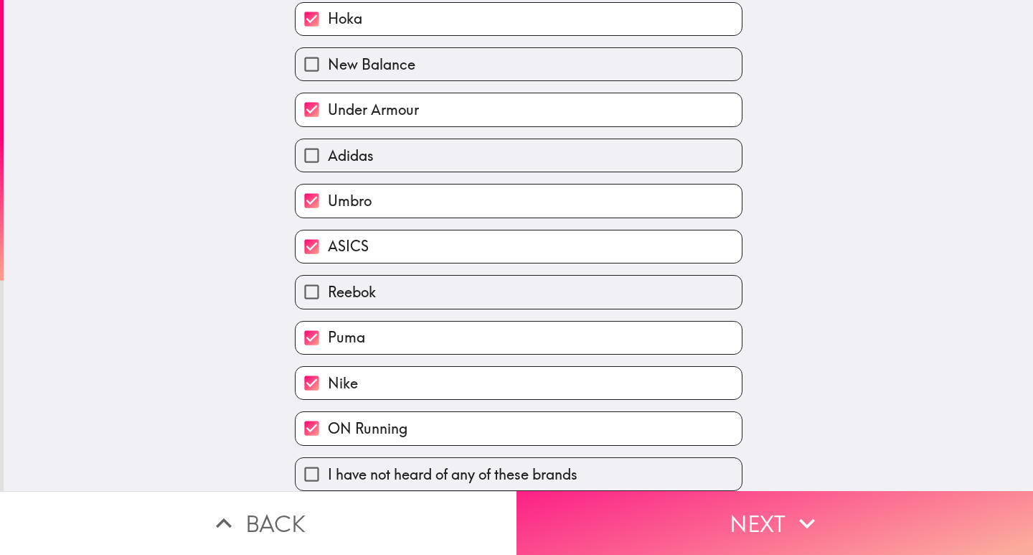
click at [596, 517] on button "Next" at bounding box center [775, 523] width 517 height 64
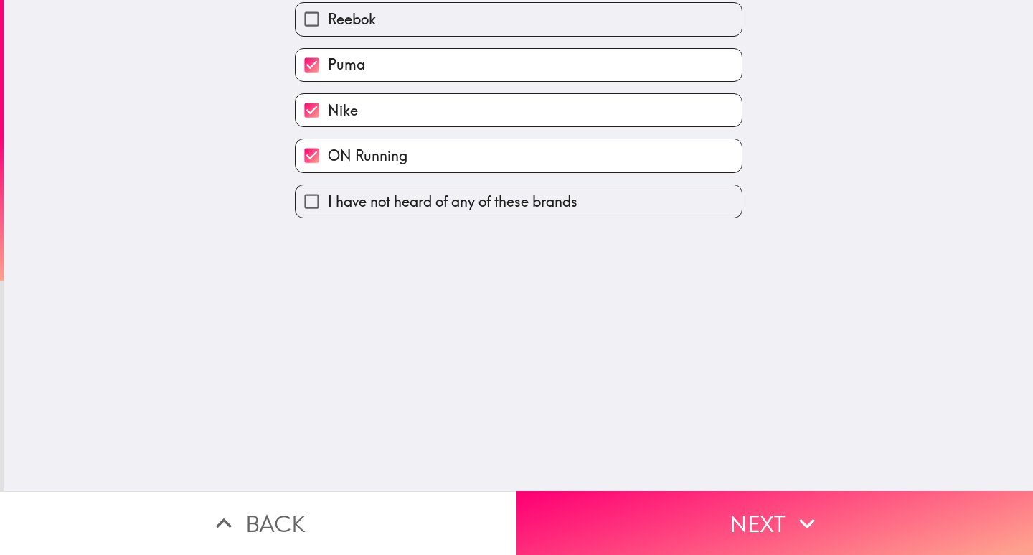
scroll to position [0, 0]
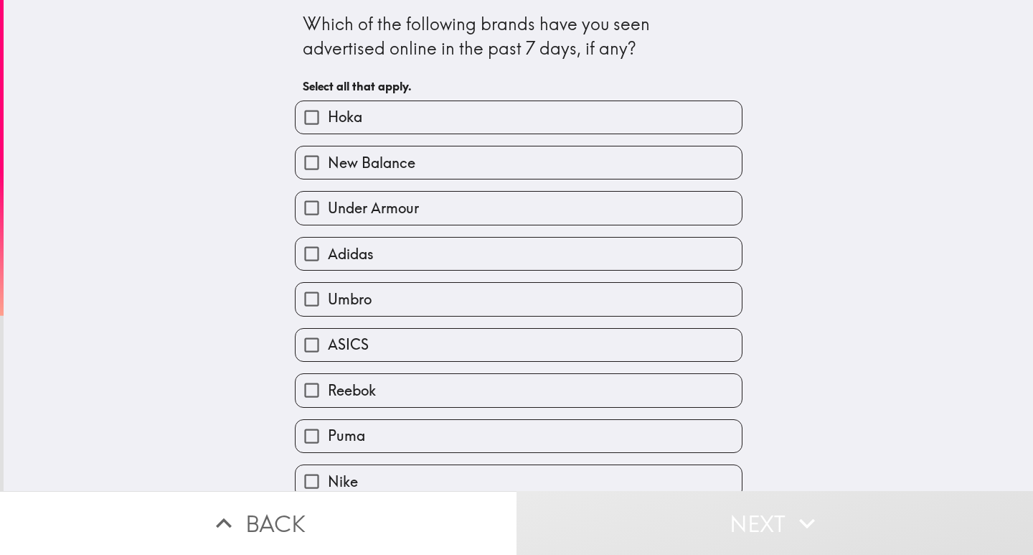
click at [451, 123] on label "Hoka" at bounding box center [519, 117] width 446 height 32
click at [328, 123] on input "Hoka" at bounding box center [312, 117] width 32 height 32
checkbox input "true"
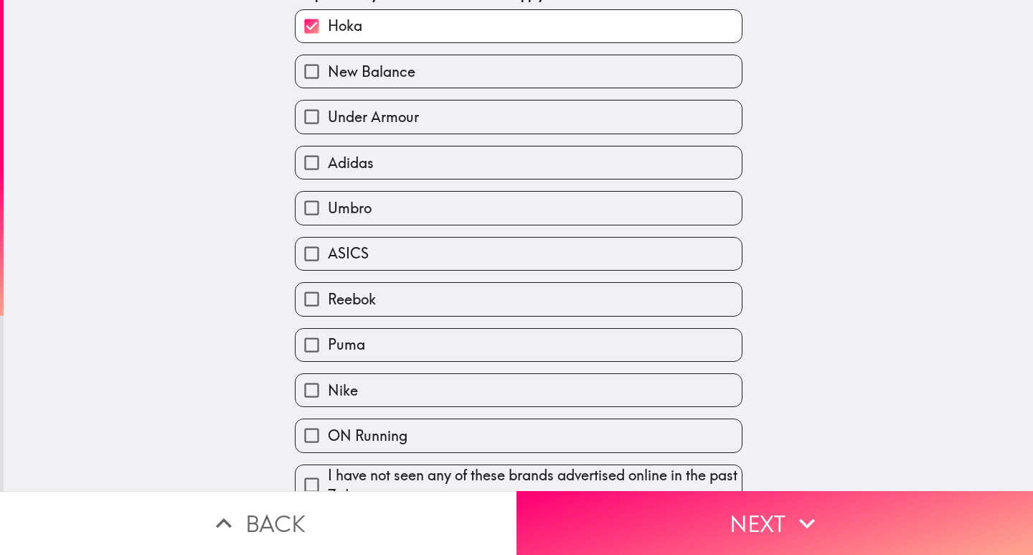
scroll to position [117, 0]
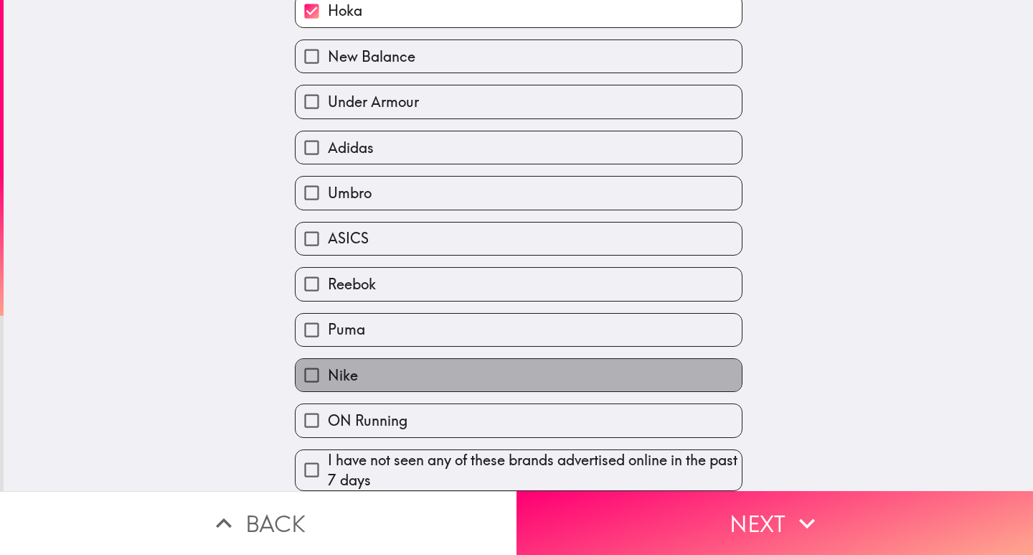
click at [377, 359] on label "Nike" at bounding box center [519, 375] width 446 height 32
click at [328, 359] on input "Nike" at bounding box center [312, 375] width 32 height 32
checkbox input "true"
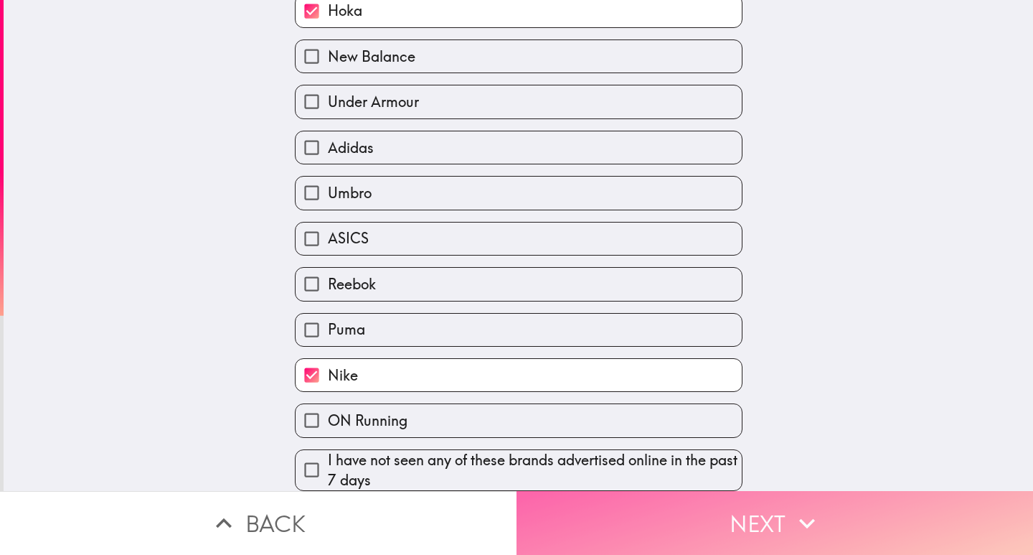
click at [595, 510] on button "Next" at bounding box center [775, 523] width 517 height 64
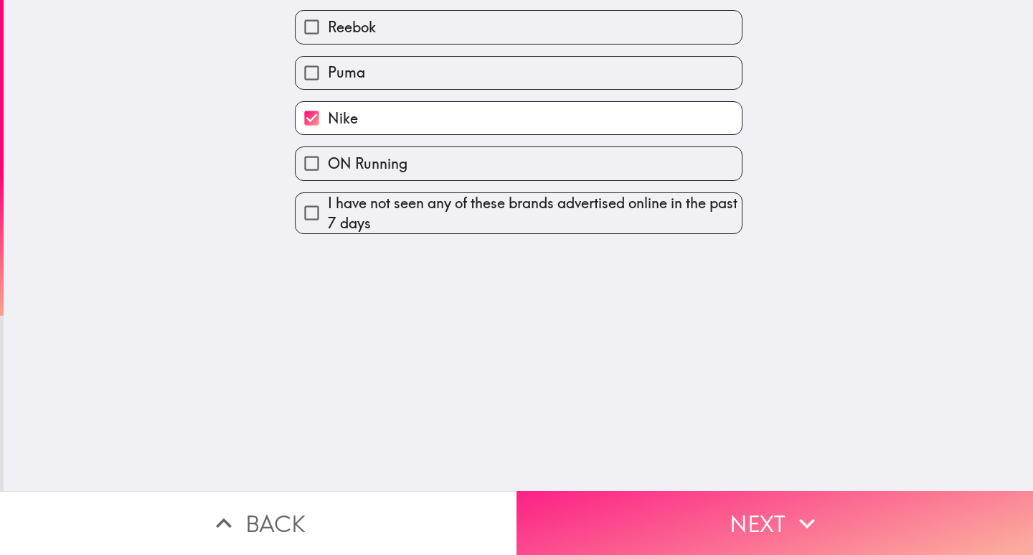
scroll to position [0, 0]
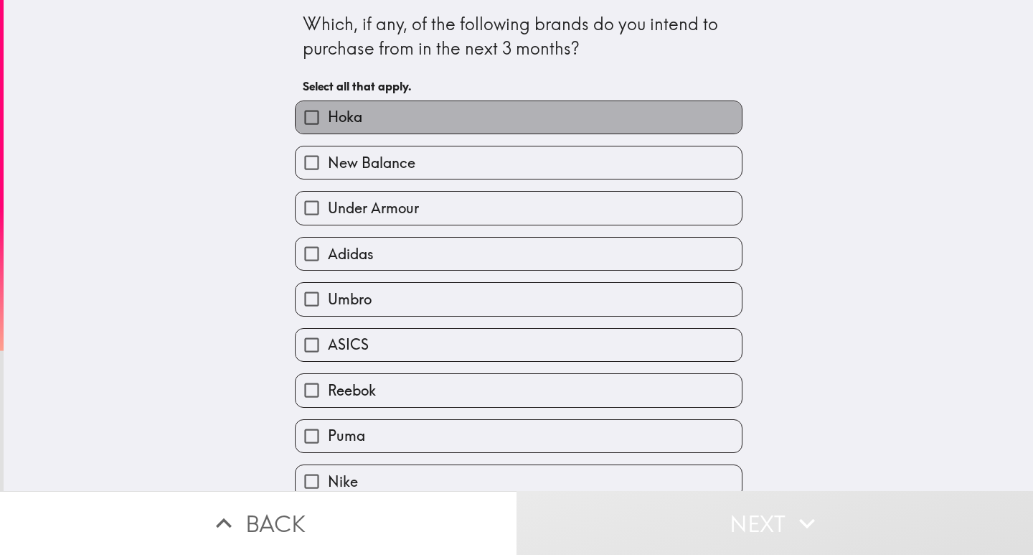
click at [416, 102] on label "Hoka" at bounding box center [519, 117] width 446 height 32
click at [328, 102] on input "Hoka" at bounding box center [312, 117] width 32 height 32
checkbox input "true"
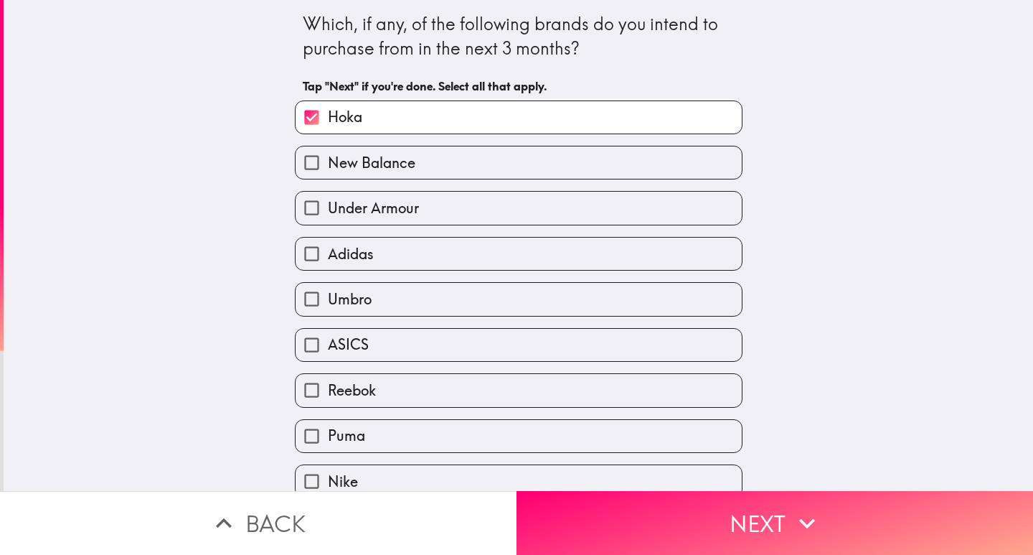
drag, startPoint x: 407, startPoint y: 160, endPoint x: 406, endPoint y: 186, distance: 25.9
click at [407, 164] on label "New Balance" at bounding box center [519, 162] width 446 height 32
click at [328, 164] on input "New Balance" at bounding box center [312, 162] width 32 height 32
checkbox input "true"
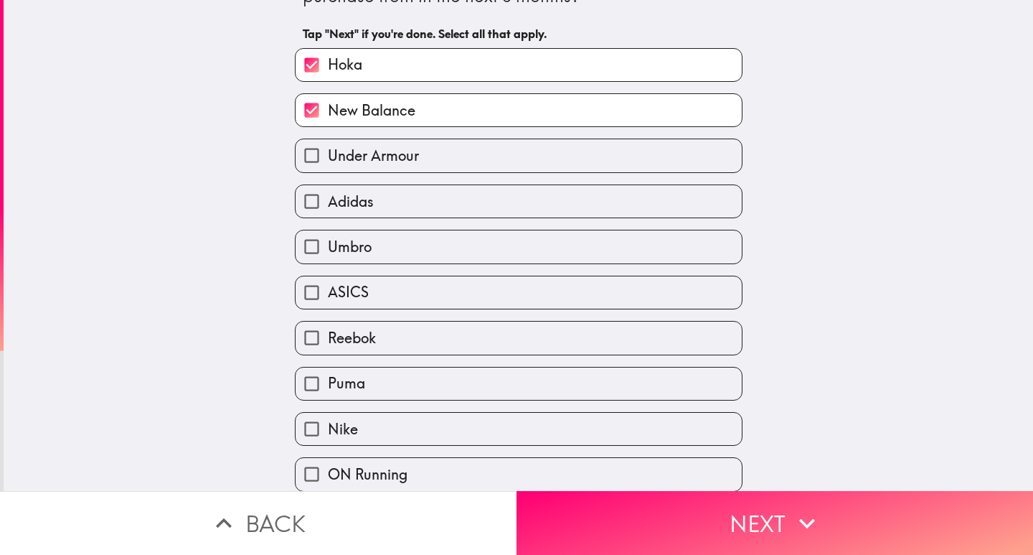
scroll to position [117, 0]
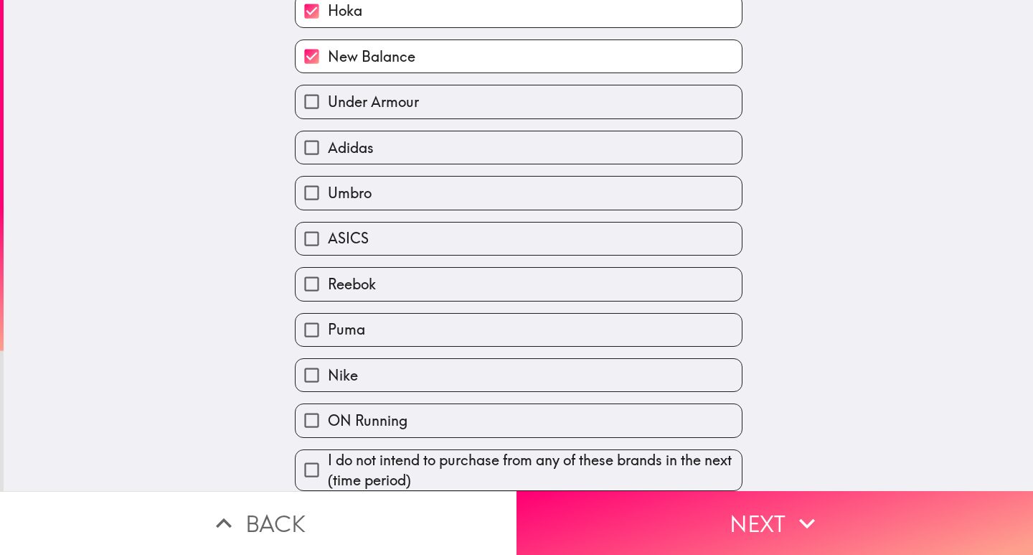
click at [388, 359] on label "Nike" at bounding box center [519, 375] width 446 height 32
click at [328, 359] on input "Nike" at bounding box center [312, 375] width 32 height 32
checkbox input "true"
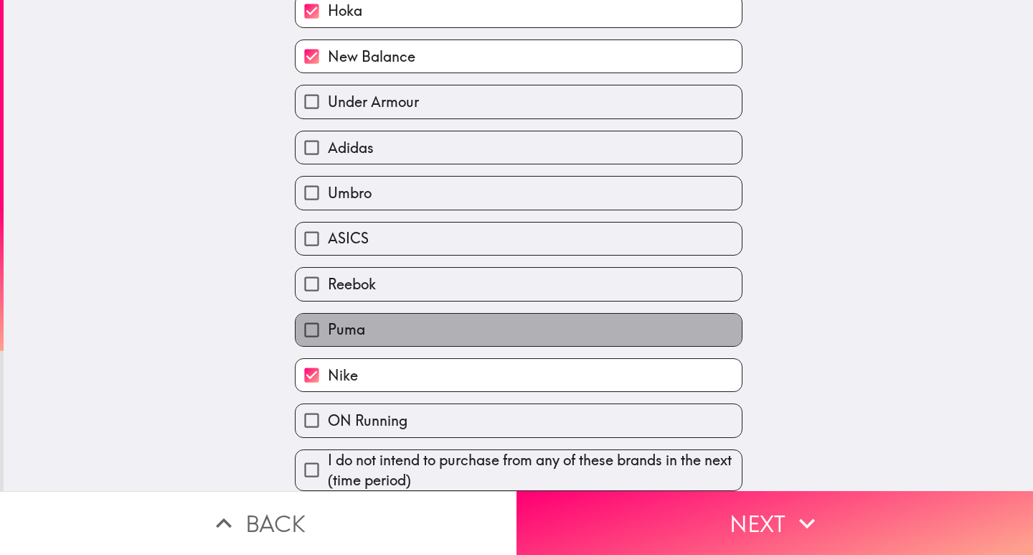
click at [405, 319] on label "Puma" at bounding box center [519, 329] width 446 height 32
click at [328, 319] on input "Puma" at bounding box center [312, 329] width 32 height 32
checkbox input "true"
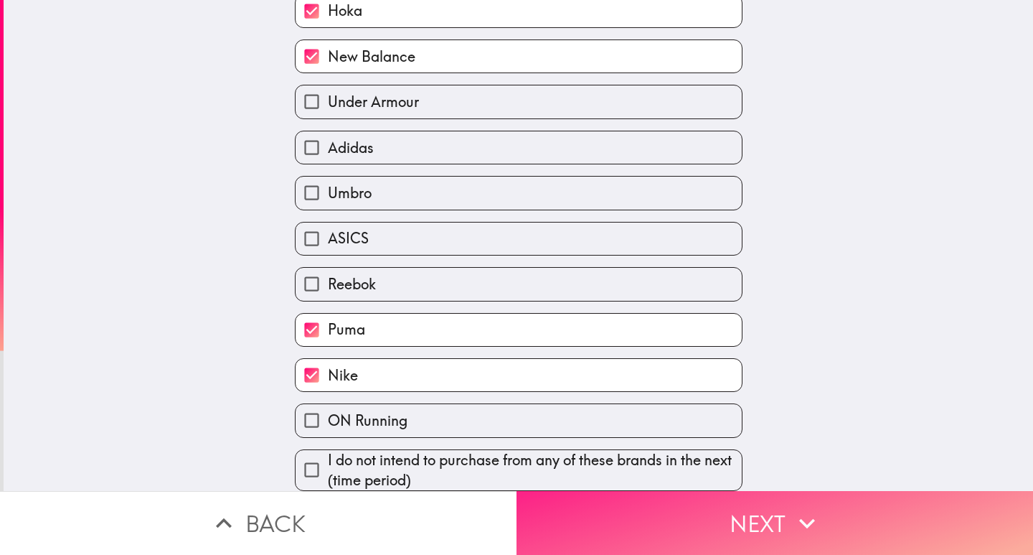
click at [657, 531] on button "Next" at bounding box center [775, 523] width 517 height 64
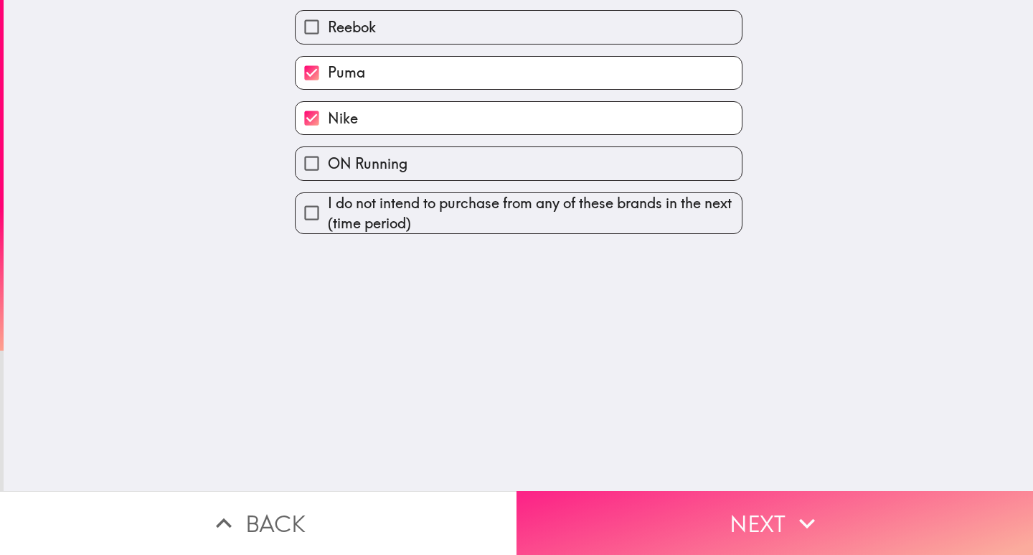
scroll to position [0, 0]
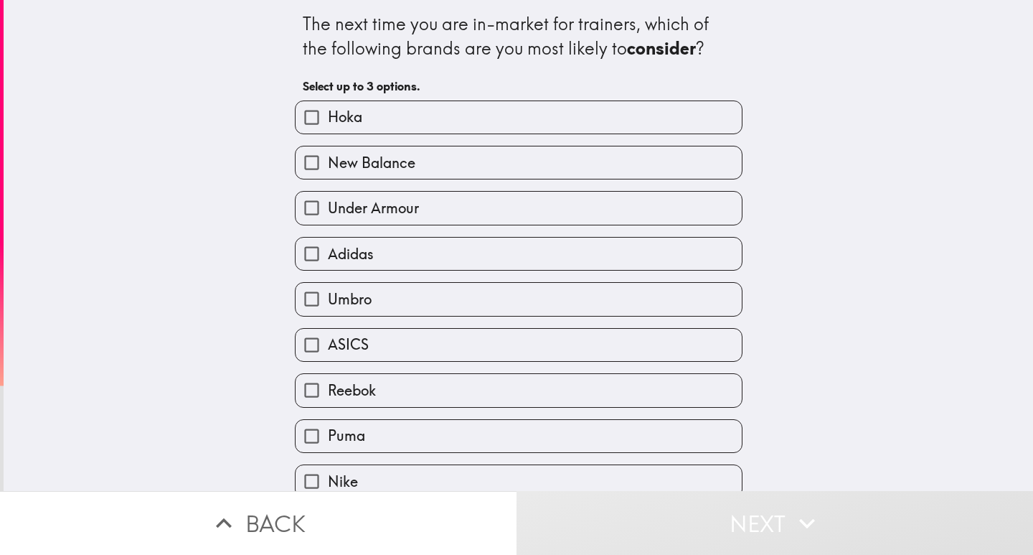
click at [392, 120] on label "Hoka" at bounding box center [519, 117] width 446 height 32
click at [328, 120] on input "Hoka" at bounding box center [312, 117] width 32 height 32
checkbox input "true"
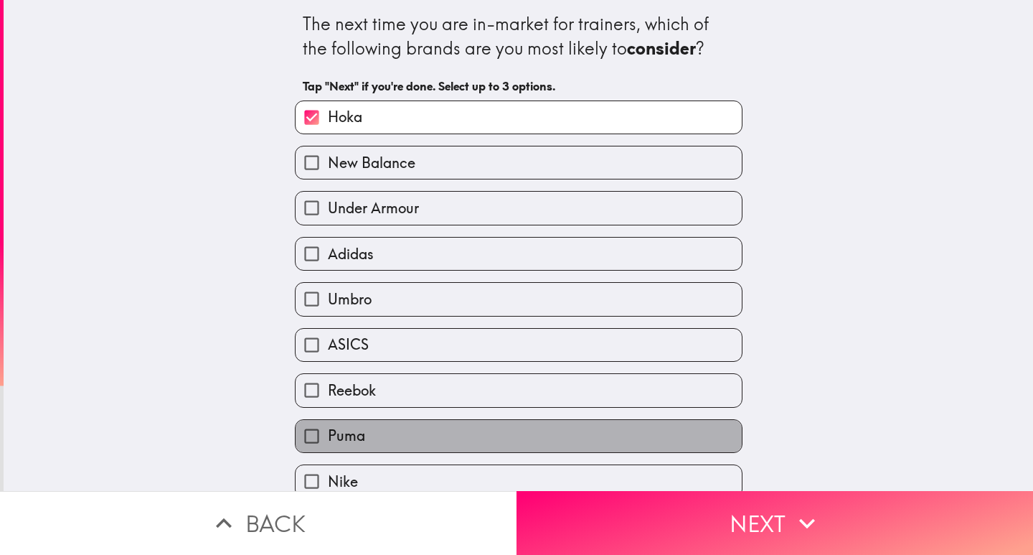
click at [396, 438] on label "Puma" at bounding box center [519, 436] width 446 height 32
click at [328, 438] on input "Puma" at bounding box center [312, 436] width 32 height 32
checkbox input "true"
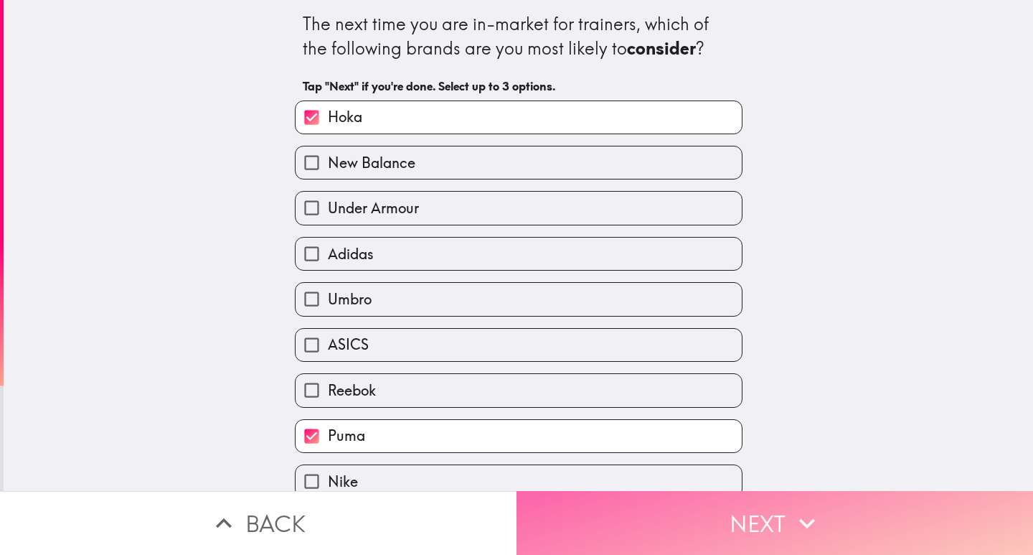
click at [600, 512] on button "Next" at bounding box center [775, 523] width 517 height 64
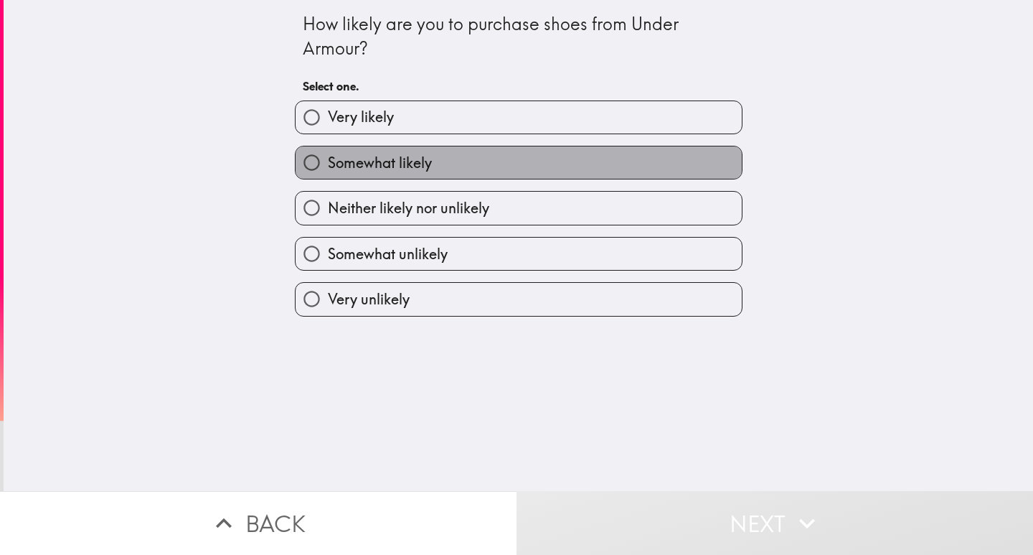
click at [420, 170] on span "Somewhat likely" at bounding box center [380, 163] width 104 height 20
click at [328, 170] on input "Somewhat likely" at bounding box center [312, 162] width 32 height 32
radio input "true"
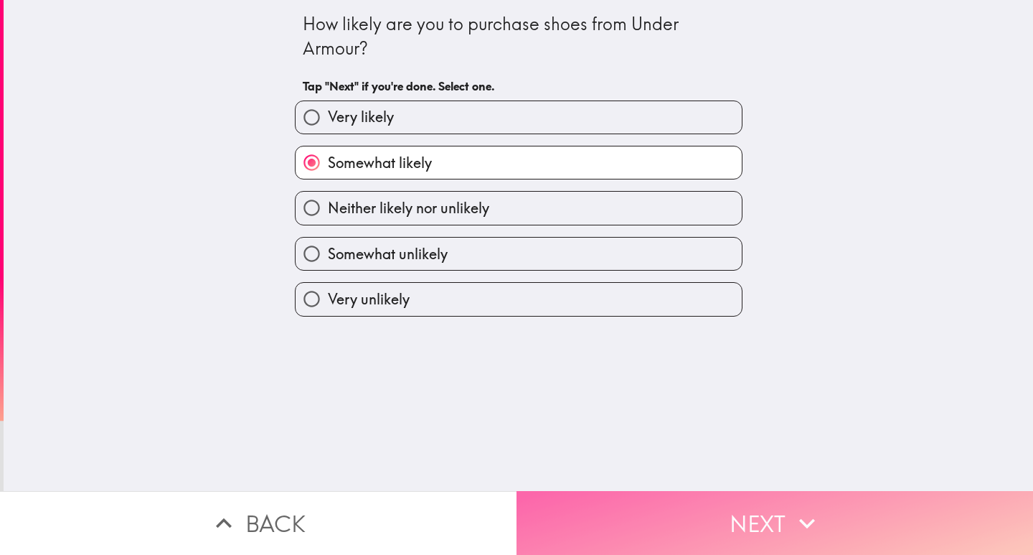
click at [583, 505] on button "Next" at bounding box center [775, 523] width 517 height 64
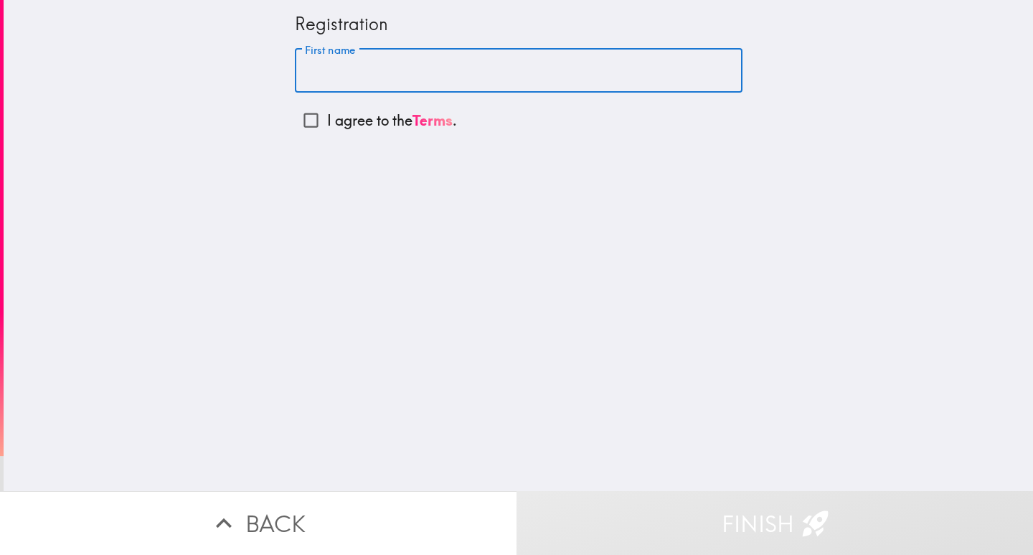
click at [326, 76] on input "First name" at bounding box center [519, 71] width 448 height 44
click at [362, 60] on input "First name" at bounding box center [519, 71] width 448 height 44
paste input "[PERSON_NAME]"
type input "[PERSON_NAME]"
click at [301, 127] on input "I agree to the Terms ." at bounding box center [311, 120] width 32 height 32
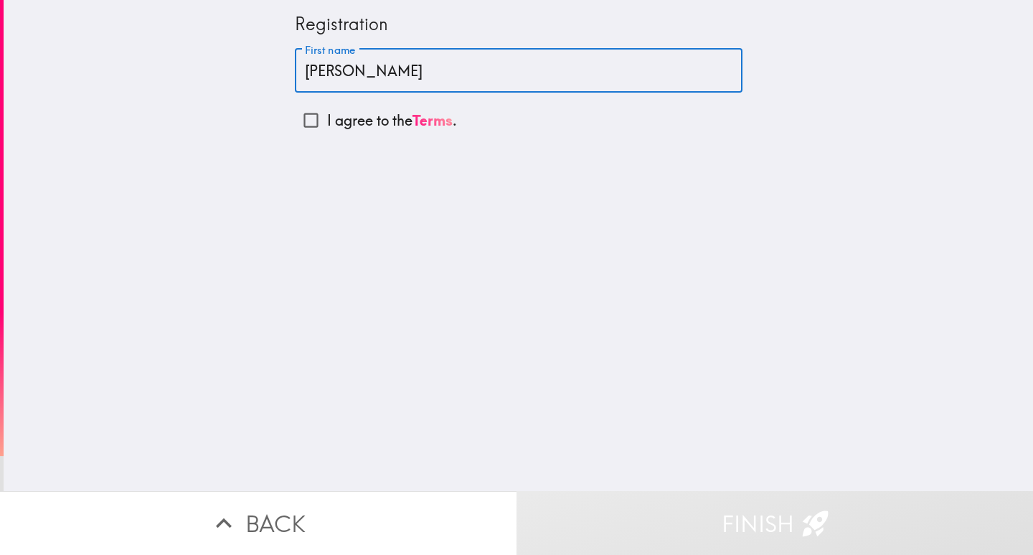
checkbox input "true"
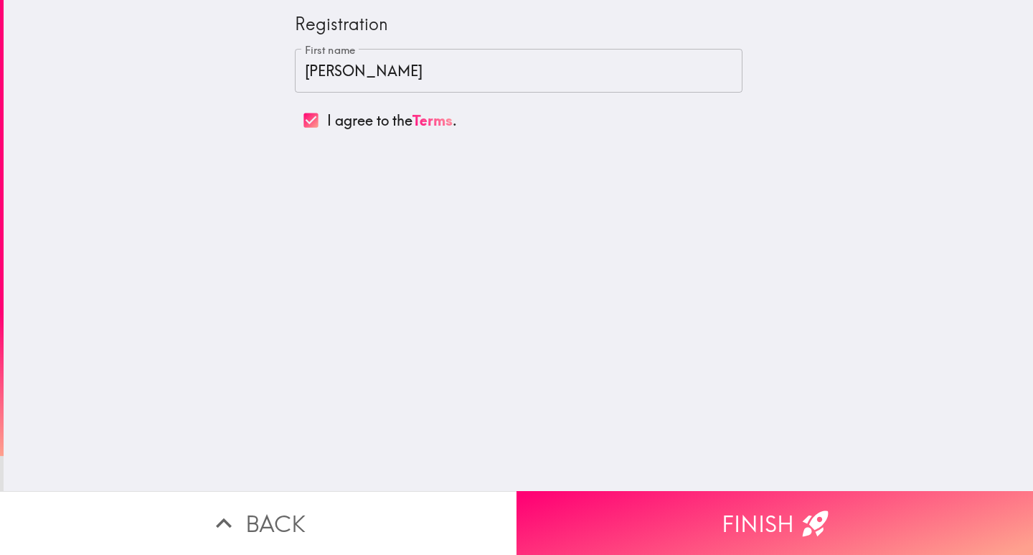
drag, startPoint x: 702, startPoint y: 493, endPoint x: 545, endPoint y: 544, distance: 164.5
click at [702, 491] on button "Finish" at bounding box center [775, 523] width 517 height 64
